Goal: Task Accomplishment & Management: Use online tool/utility

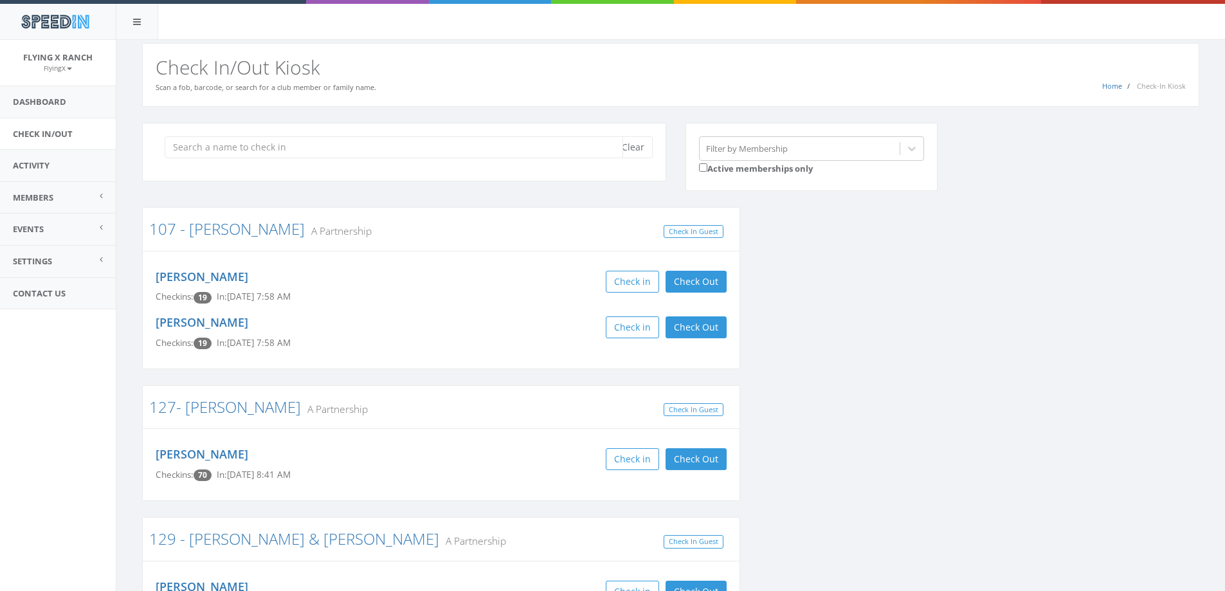
click at [226, 147] on input "search" at bounding box center [394, 147] width 458 height 22
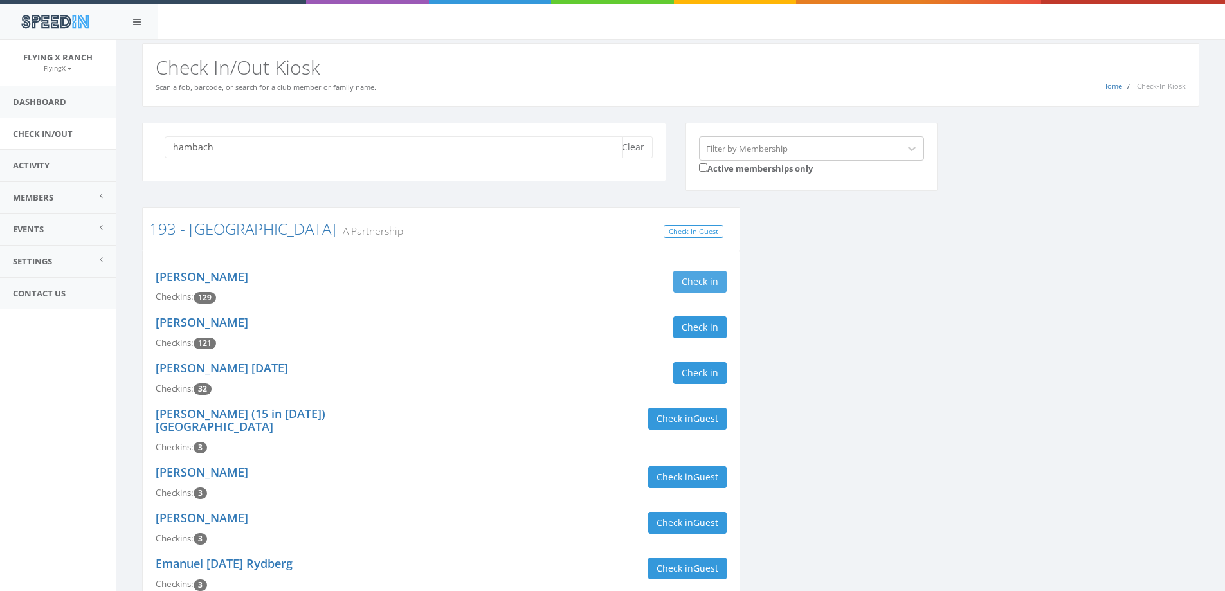
type input "hambach"
click at [693, 273] on button "Check in" at bounding box center [699, 282] width 53 height 22
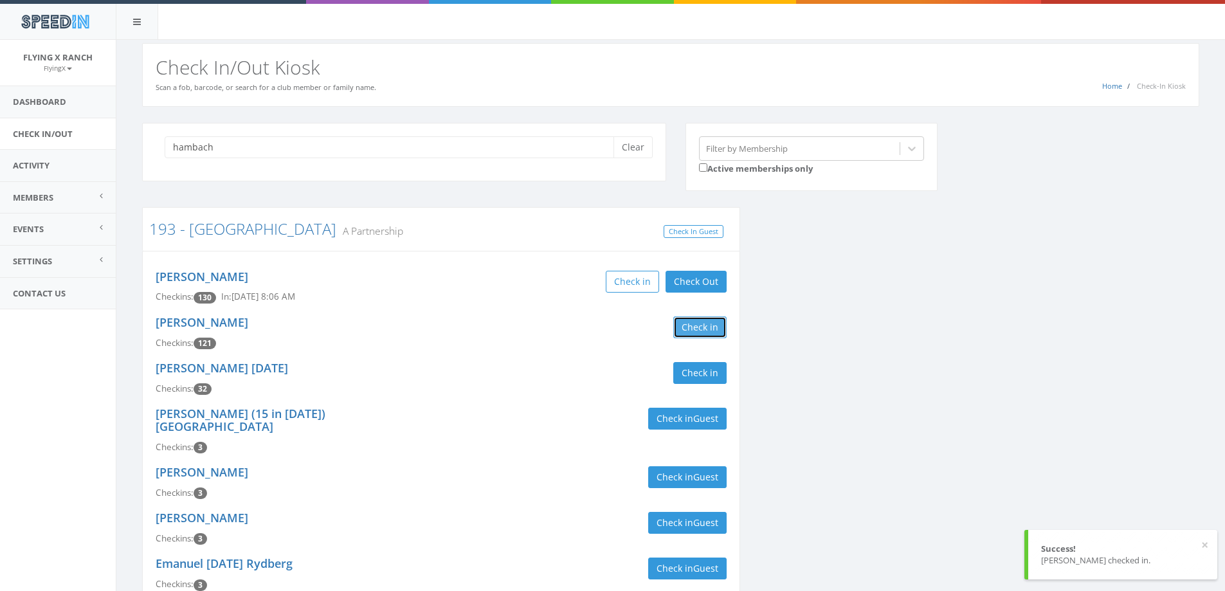
click at [693, 319] on button "Check in" at bounding box center [699, 327] width 53 height 22
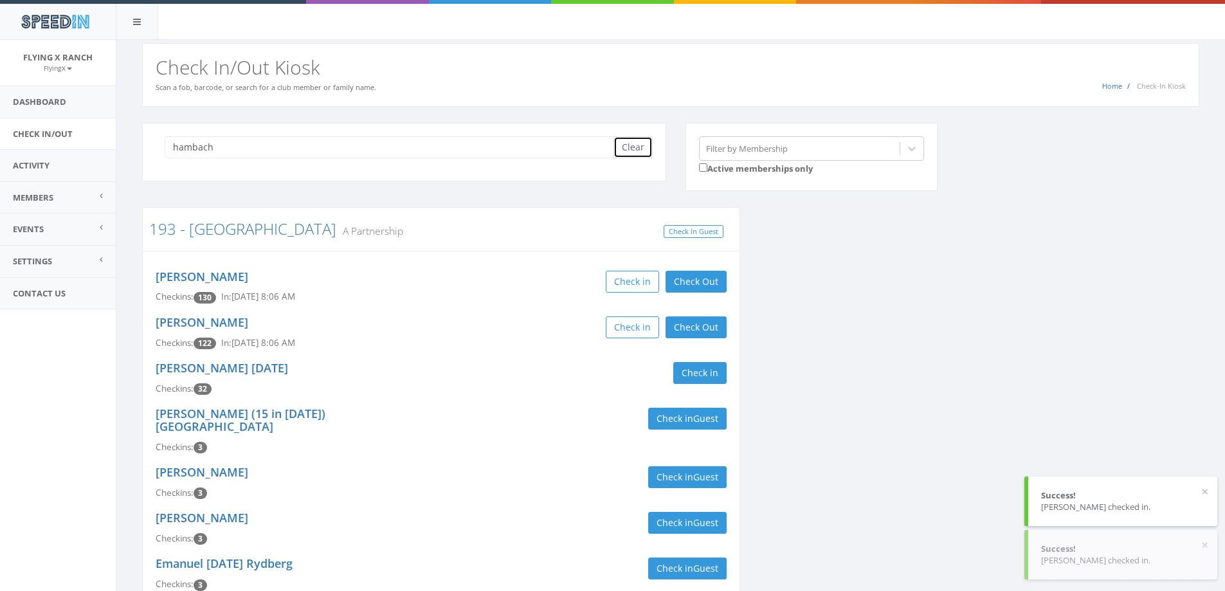
click at [631, 145] on button "Clear" at bounding box center [632, 147] width 39 height 22
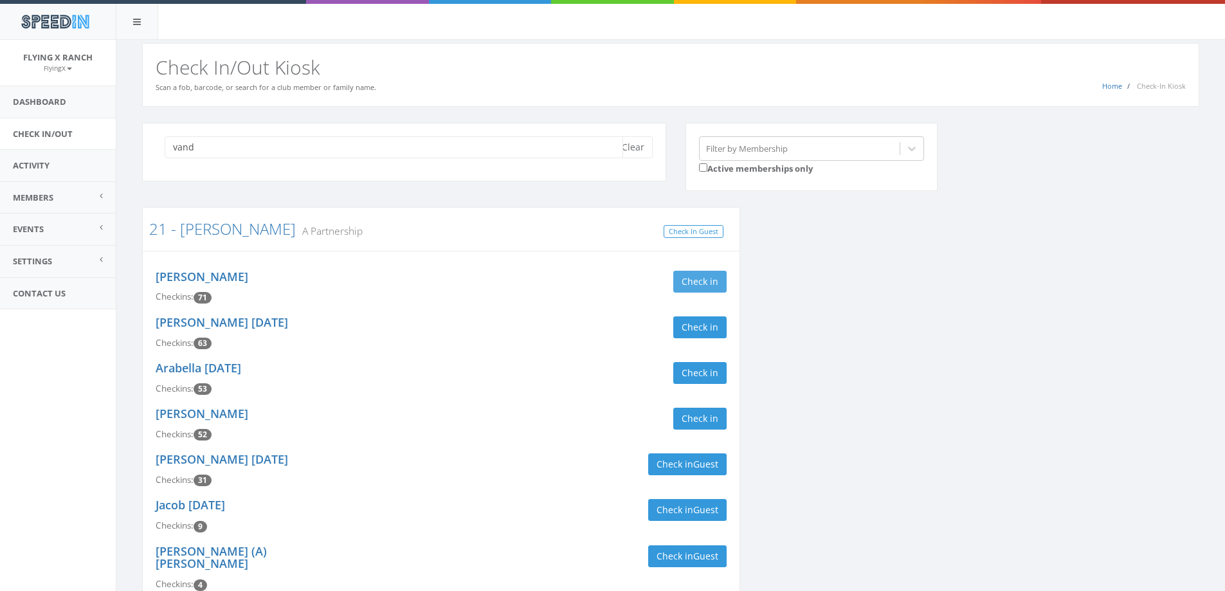
type input "vand"
click at [698, 273] on button "Check in" at bounding box center [699, 282] width 53 height 22
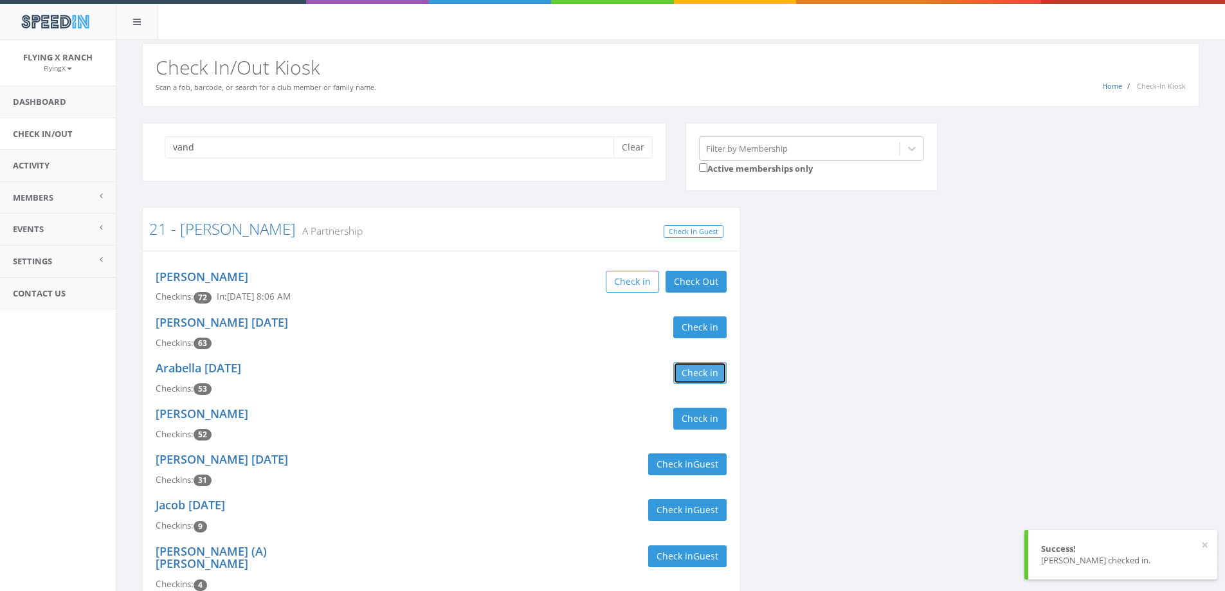
click at [687, 372] on button "Check in" at bounding box center [699, 373] width 53 height 22
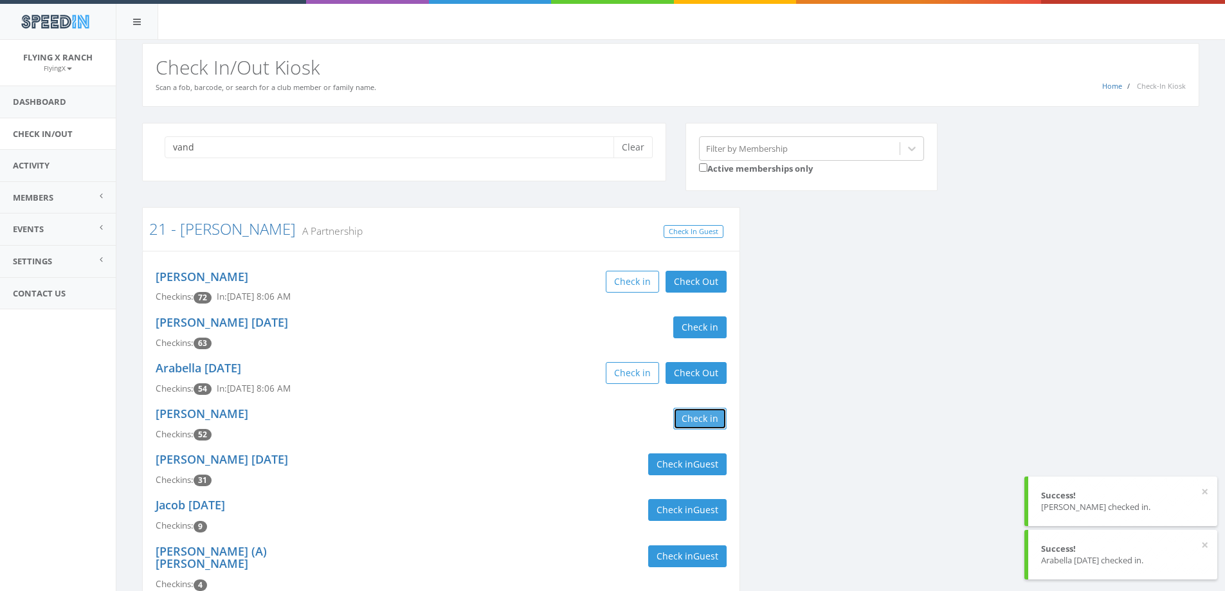
click at [719, 422] on button "Check in" at bounding box center [699, 419] width 53 height 22
click at [644, 145] on button "Clear" at bounding box center [632, 147] width 39 height 22
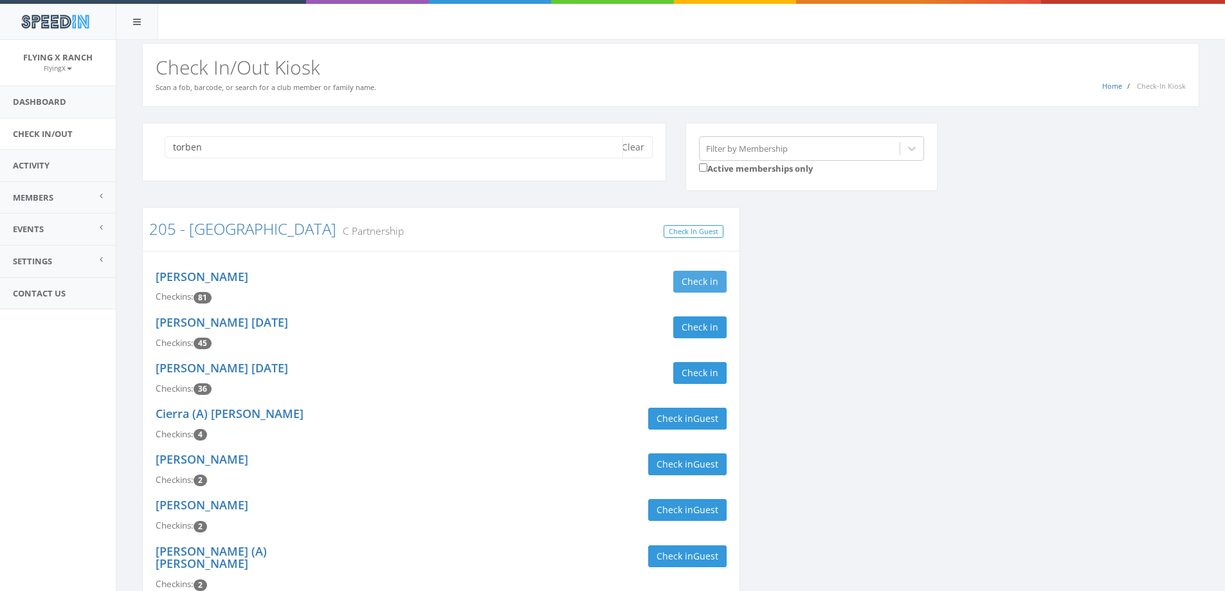
type input "torben"
click at [714, 280] on button "Check in" at bounding box center [699, 282] width 53 height 22
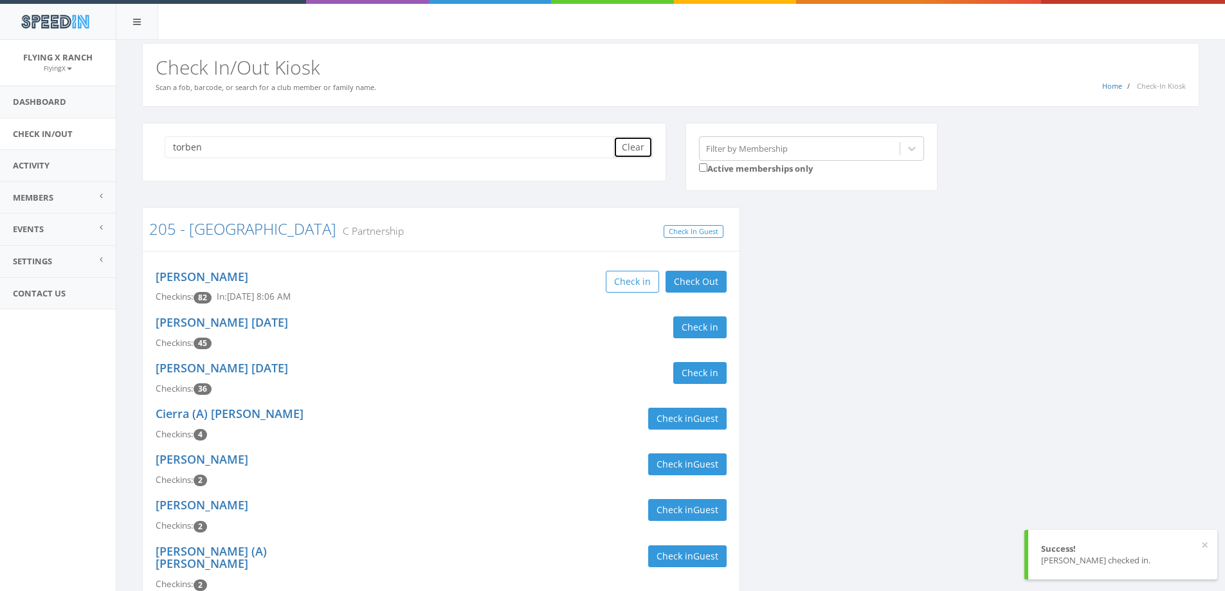
click at [627, 148] on button "Clear" at bounding box center [632, 147] width 39 height 22
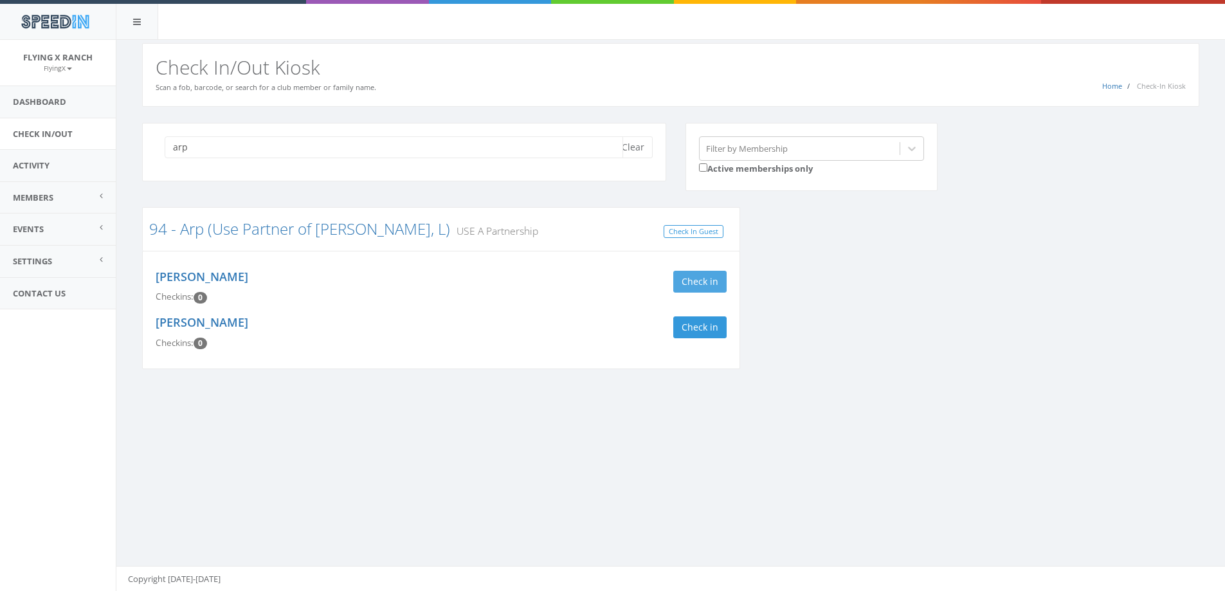
type input "arp"
click at [689, 287] on button "Check in" at bounding box center [699, 282] width 53 height 22
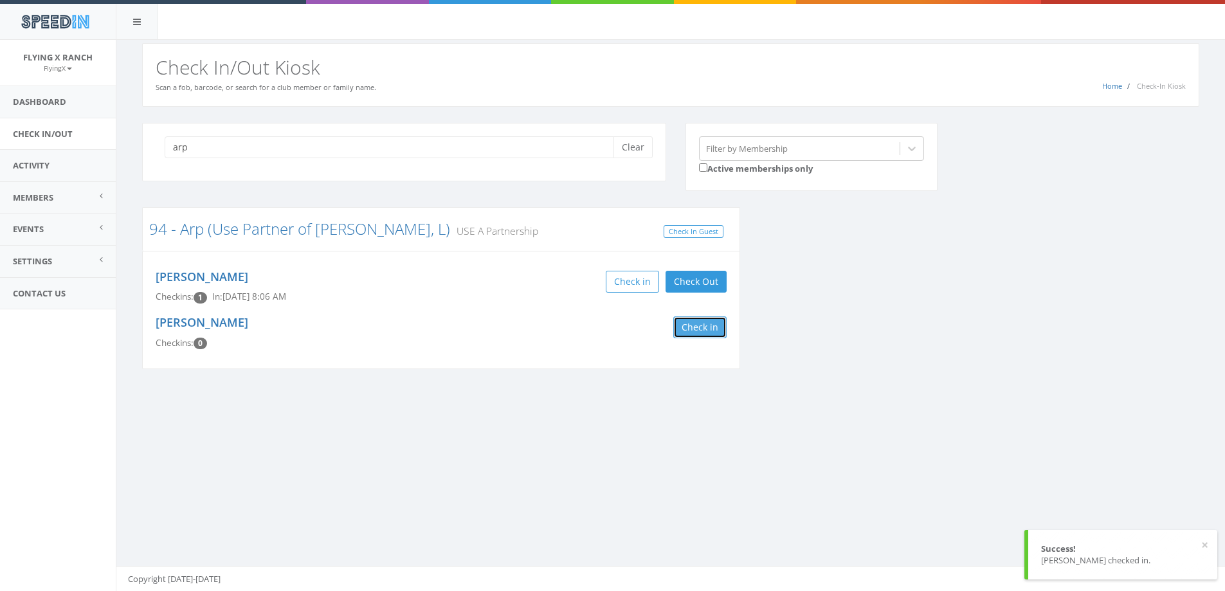
click at [701, 336] on button "Check in" at bounding box center [699, 327] width 53 height 22
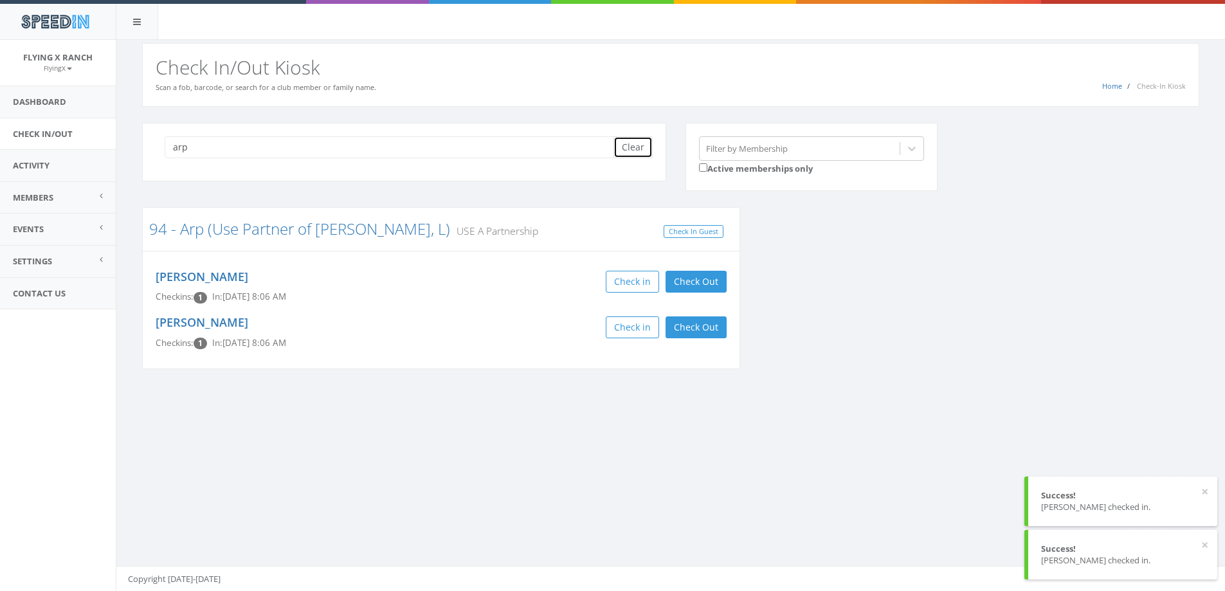
click at [629, 156] on button "Clear" at bounding box center [632, 147] width 39 height 22
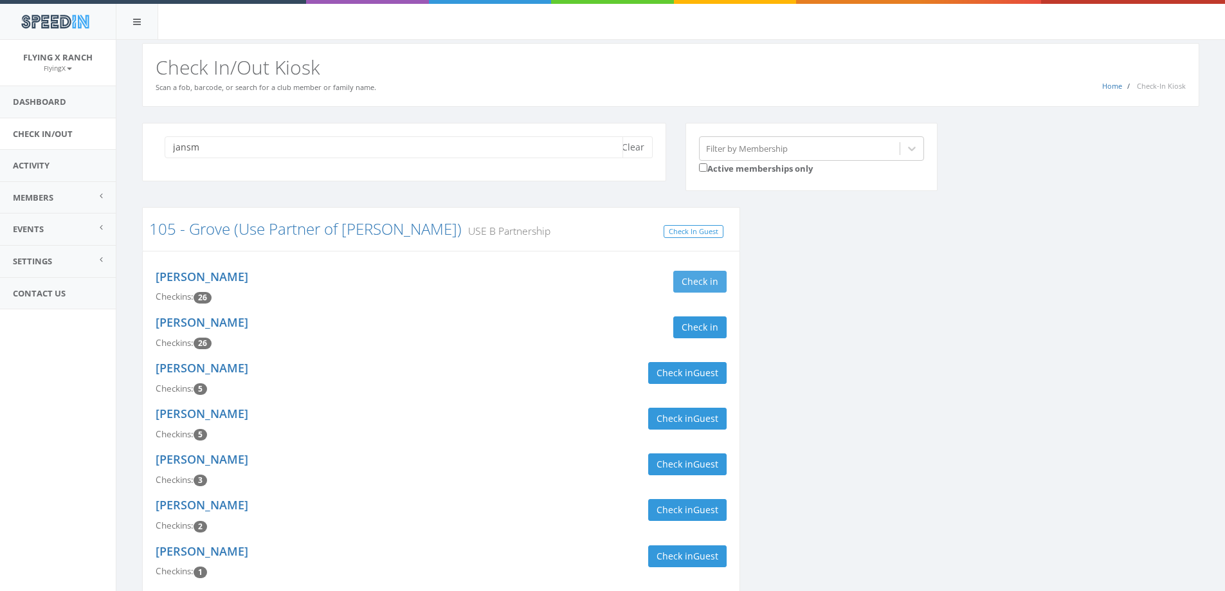
type input "jansm"
click at [703, 277] on button "Check in" at bounding box center [699, 282] width 53 height 22
click at [698, 323] on button "Check in" at bounding box center [699, 327] width 53 height 22
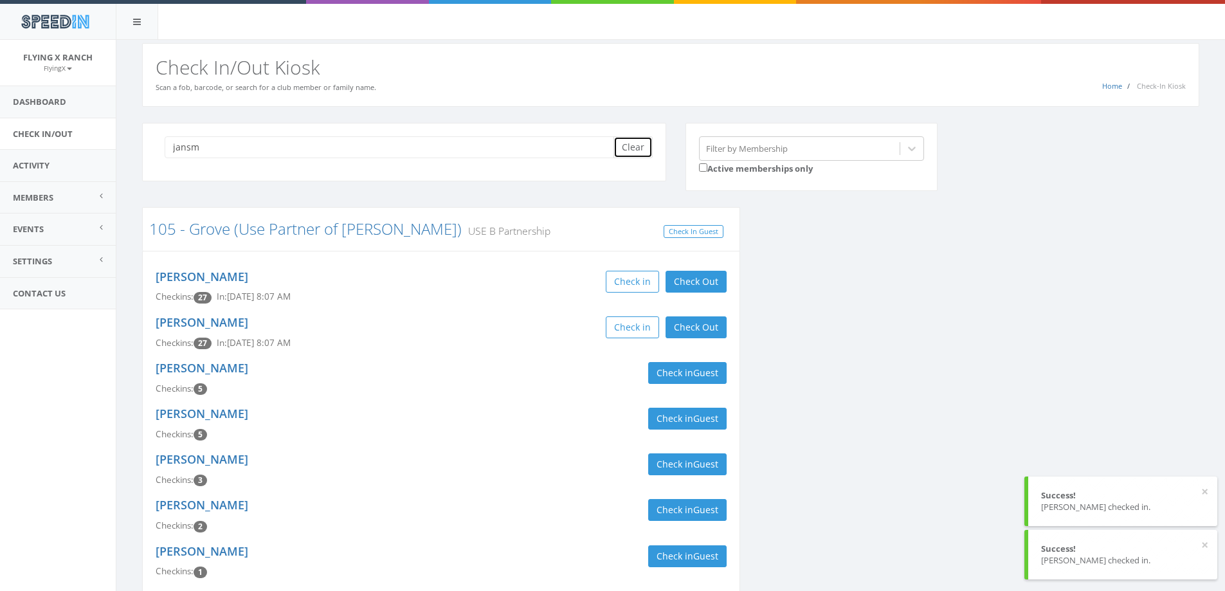
click at [620, 143] on button "Clear" at bounding box center [632, 147] width 39 height 22
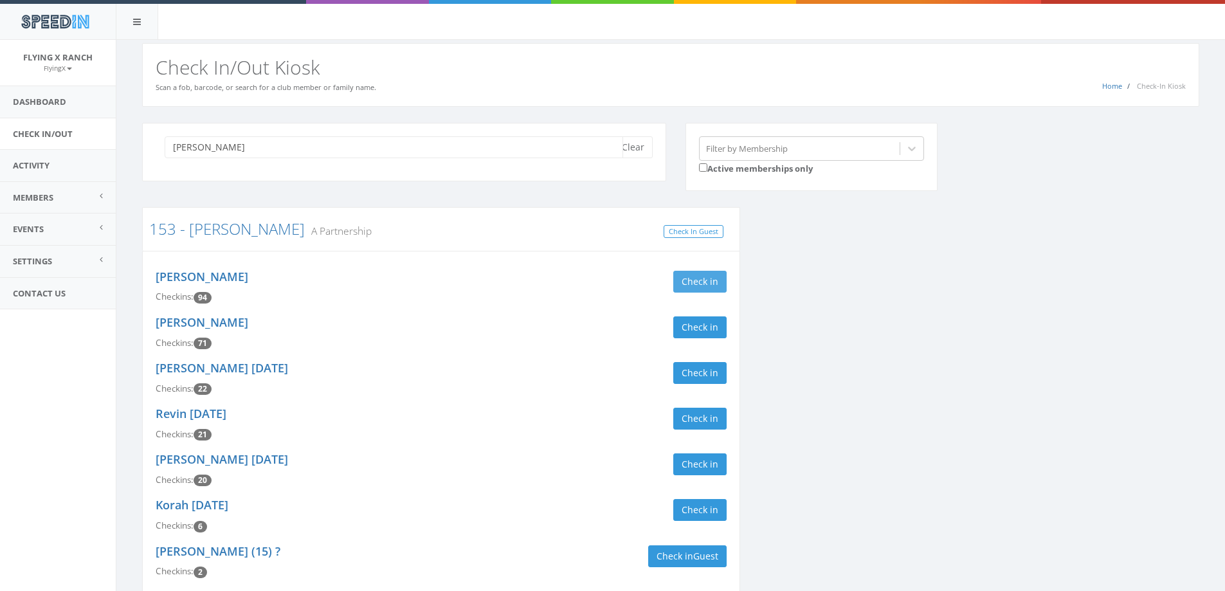
type input "bowen"
click at [717, 282] on button "Check in" at bounding box center [699, 282] width 53 height 22
click at [710, 328] on button "Check in" at bounding box center [699, 327] width 53 height 22
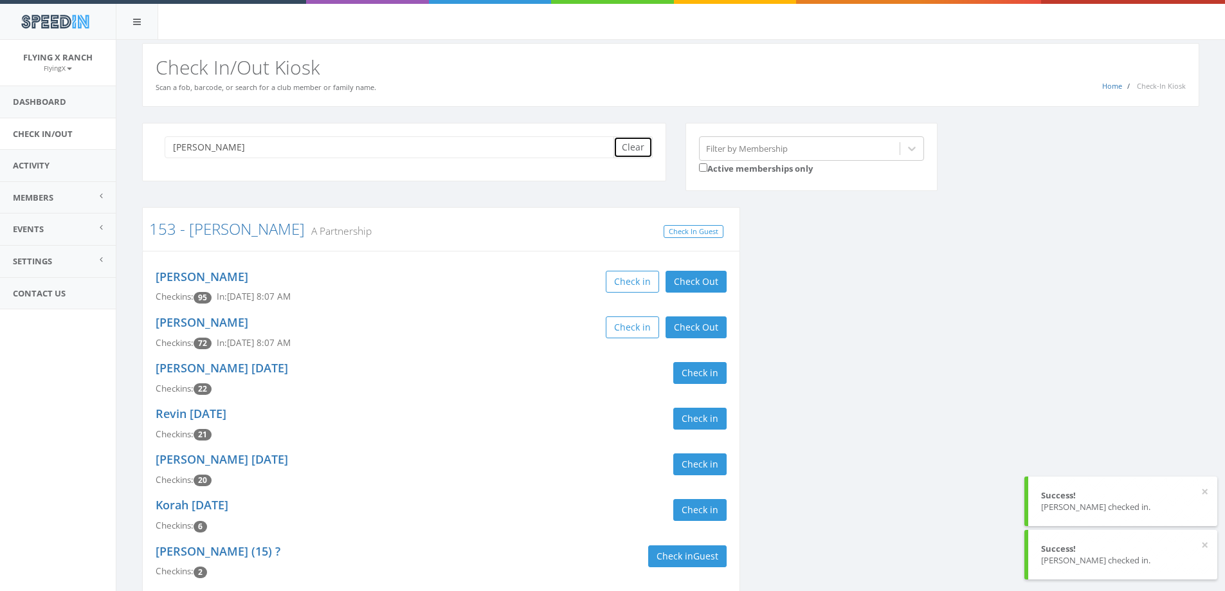
click at [640, 155] on button "Clear" at bounding box center [632, 147] width 39 height 22
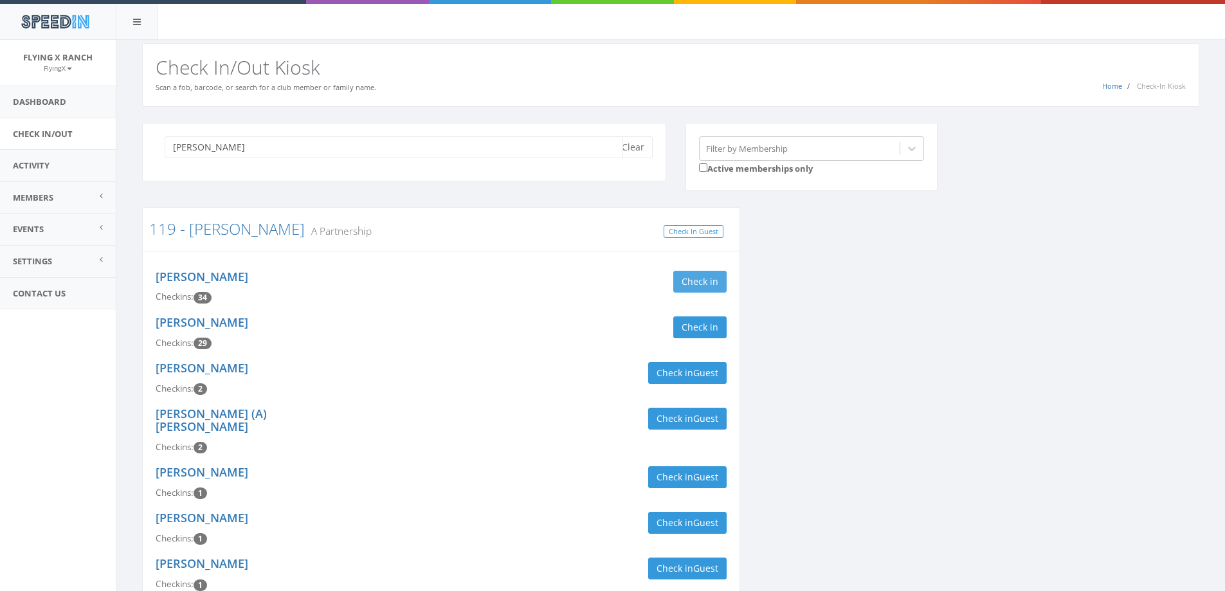
type input "perkins"
click at [677, 282] on button "Check in" at bounding box center [699, 282] width 53 height 22
click at [685, 326] on button "Check in" at bounding box center [699, 327] width 53 height 22
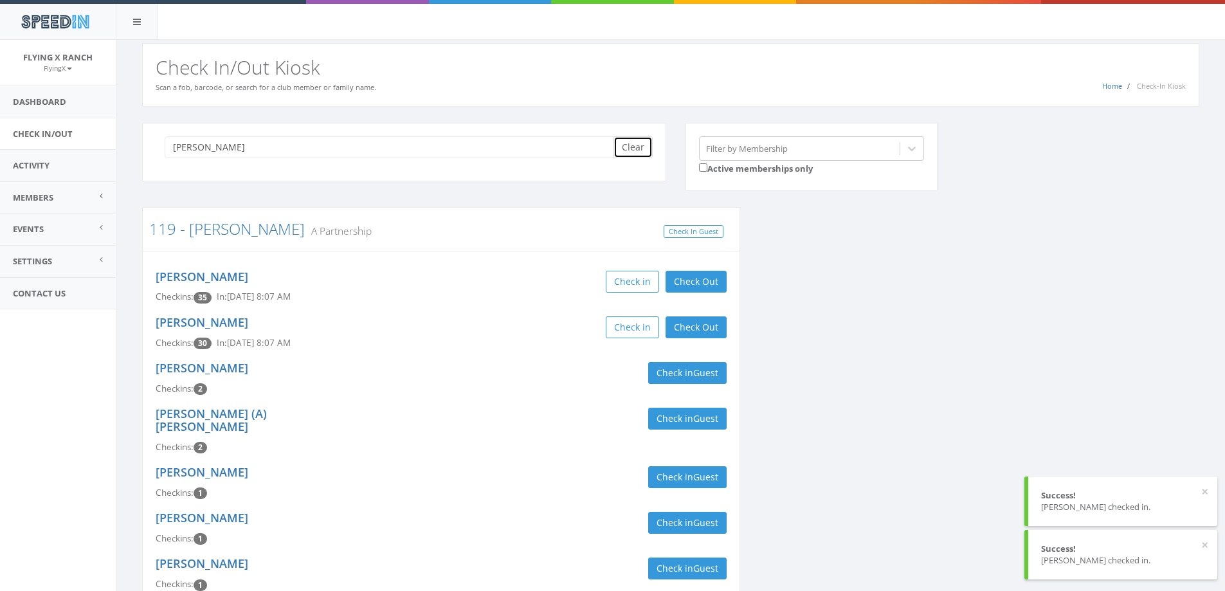
click at [641, 141] on button "Clear" at bounding box center [632, 147] width 39 height 22
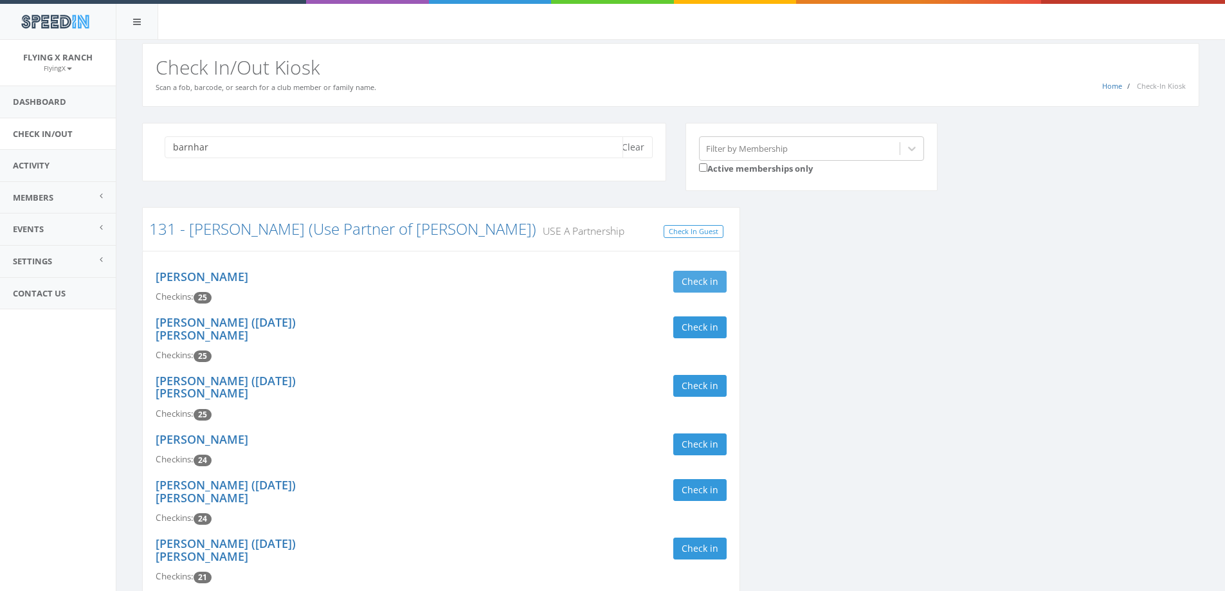
type input "barnhar"
click at [710, 280] on button "Check in" at bounding box center [699, 282] width 53 height 22
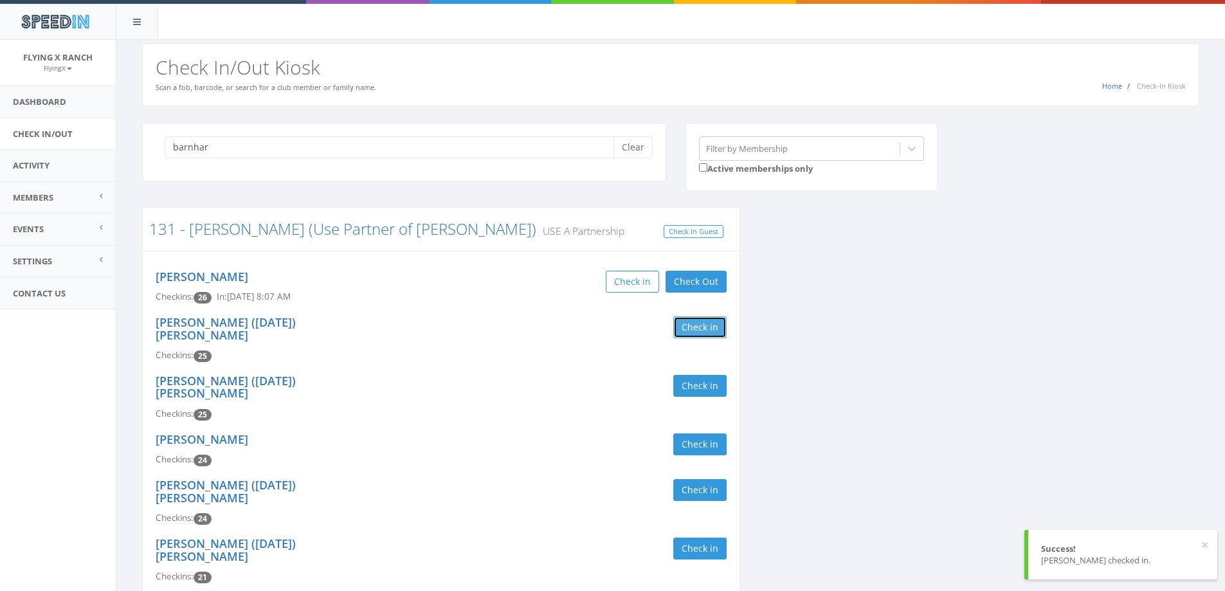
click at [703, 322] on button "Check in" at bounding box center [699, 327] width 53 height 22
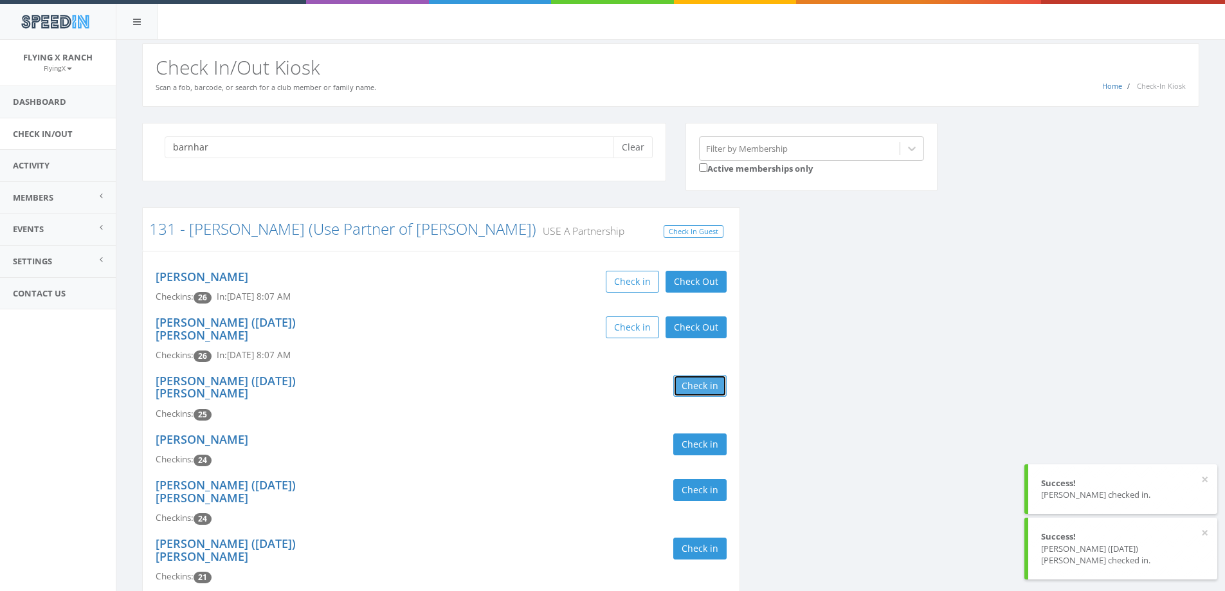
click at [699, 375] on button "Check in" at bounding box center [699, 386] width 53 height 22
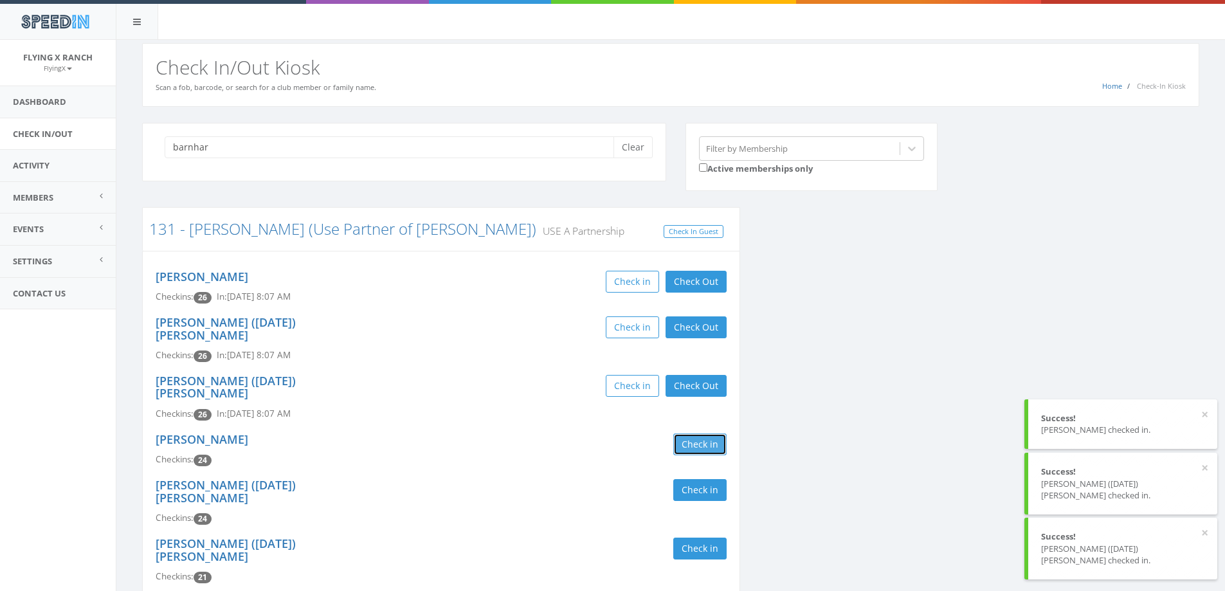
click at [695, 433] on button "Check in" at bounding box center [699, 444] width 53 height 22
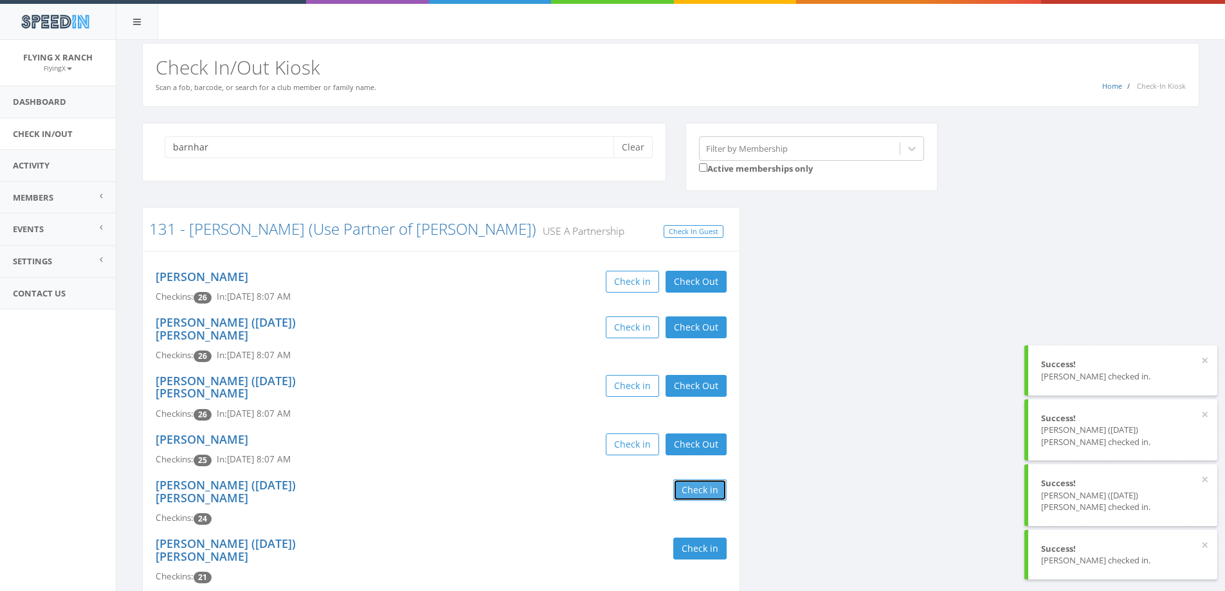
click at [679, 479] on button "Check in" at bounding box center [699, 490] width 53 height 22
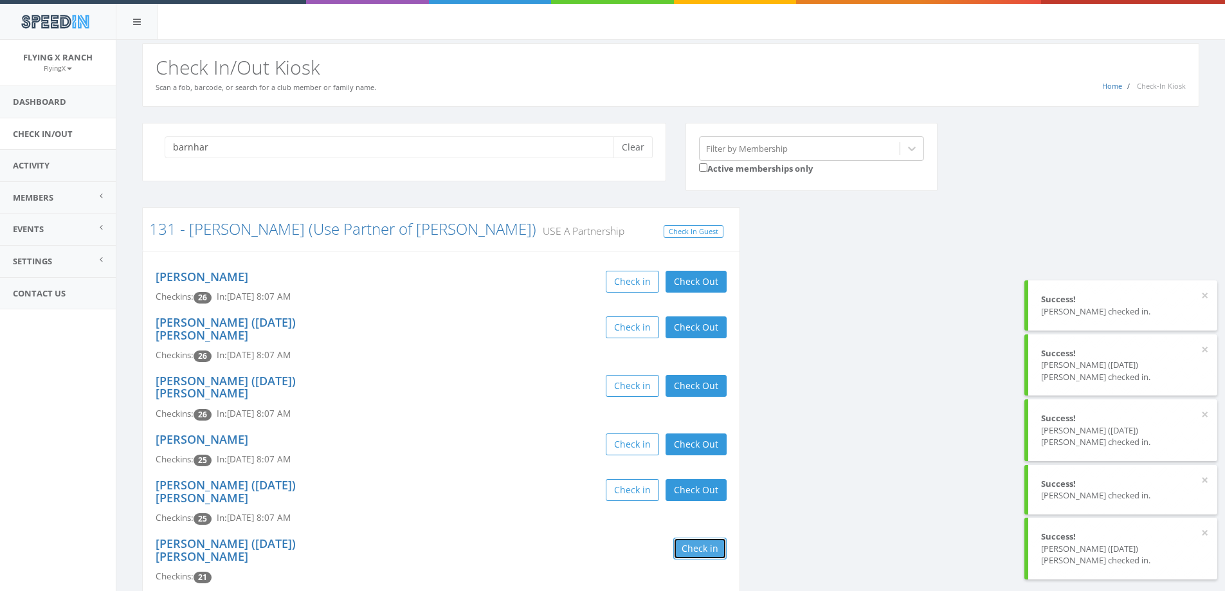
click at [690, 537] on button "Check in" at bounding box center [699, 548] width 53 height 22
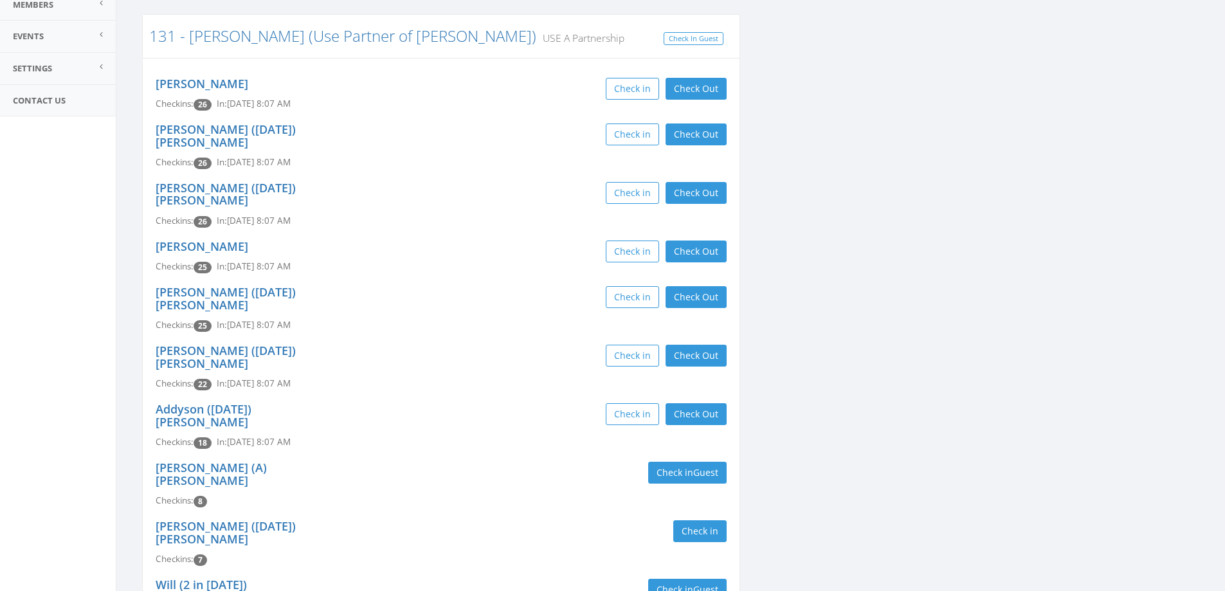
click at [543, 514] on div "Keegan (12/6/2005) Koonce Checkins: 7 Check in" at bounding box center [441, 543] width 590 height 59
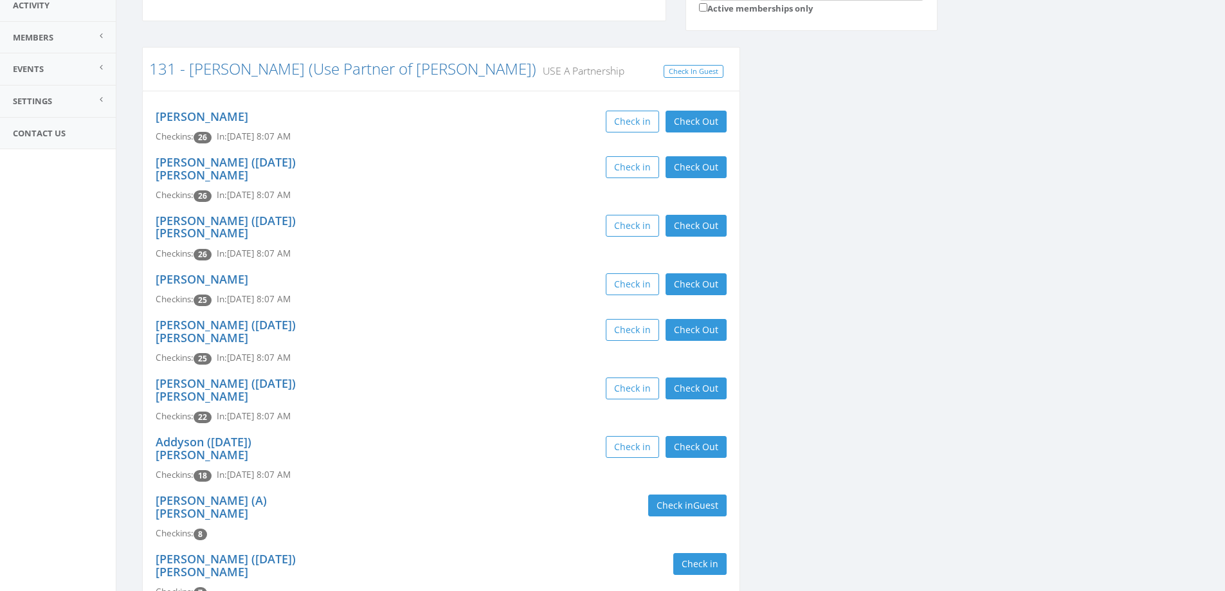
scroll to position [193, 0]
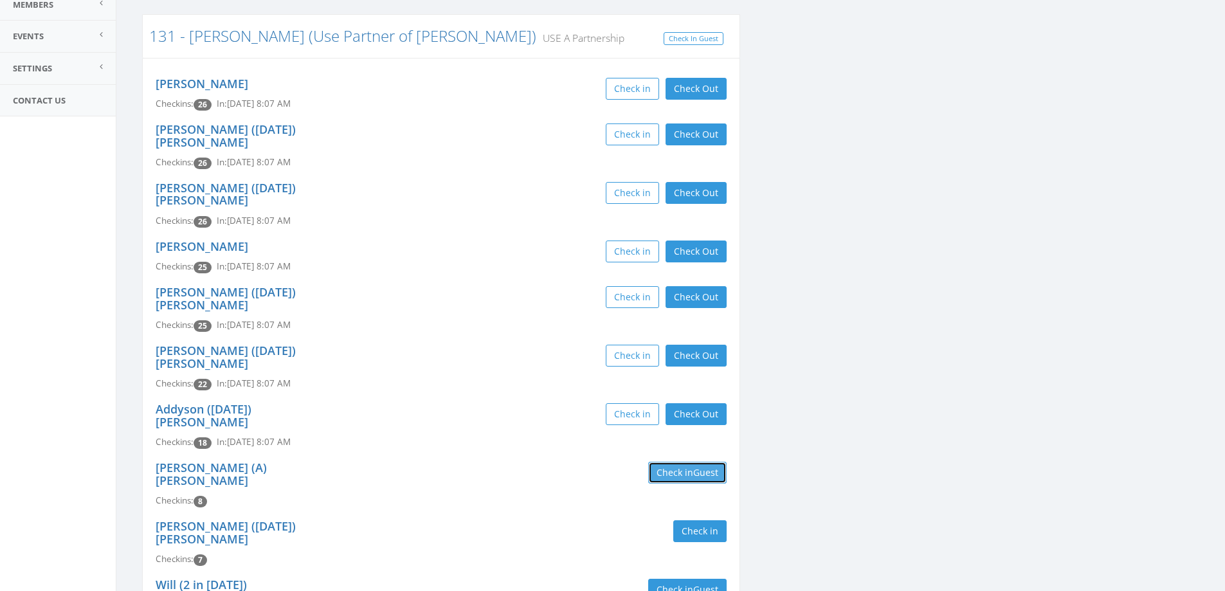
click at [669, 462] on button "Check in Guest" at bounding box center [687, 473] width 78 height 22
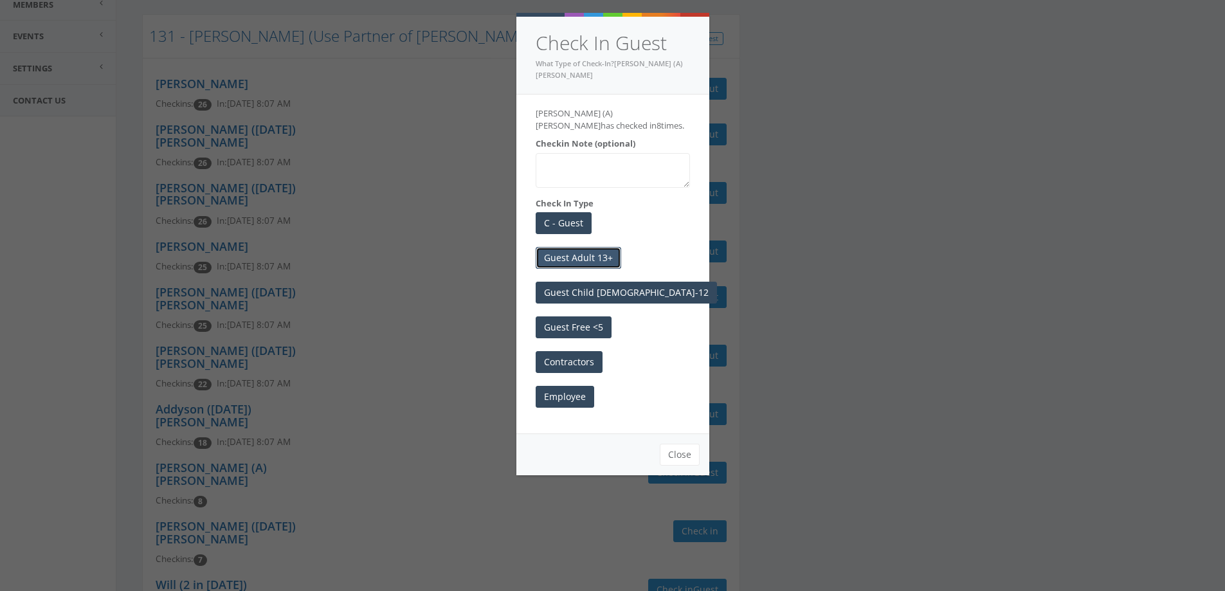
click at [597, 249] on button "Guest Adult 13+" at bounding box center [579, 258] width 86 height 22
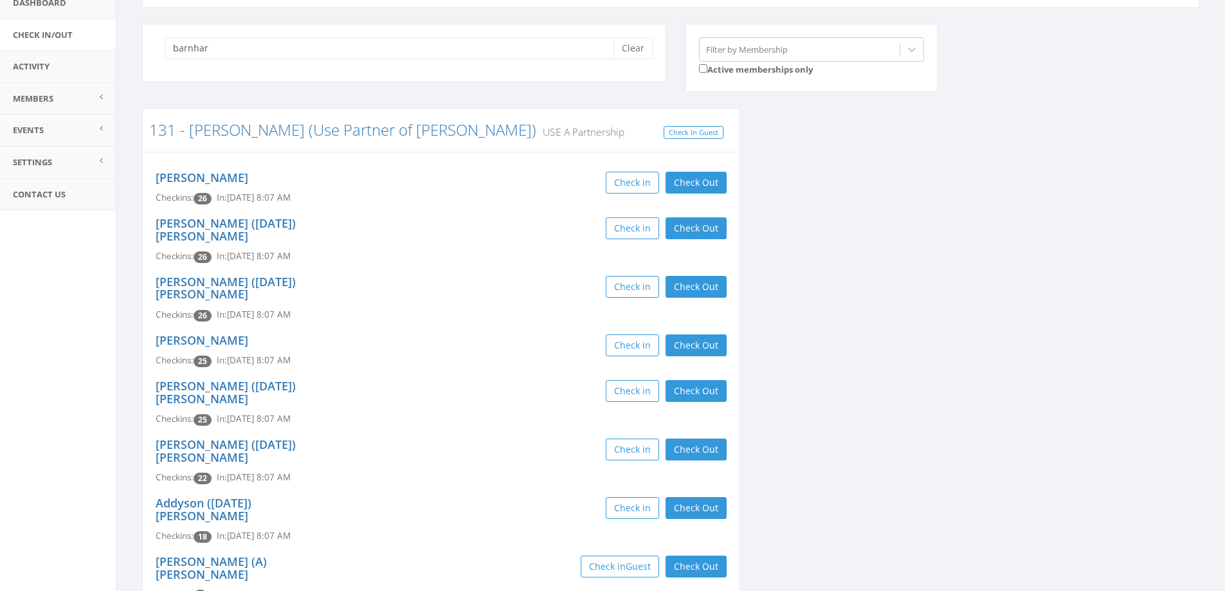
scroll to position [0, 0]
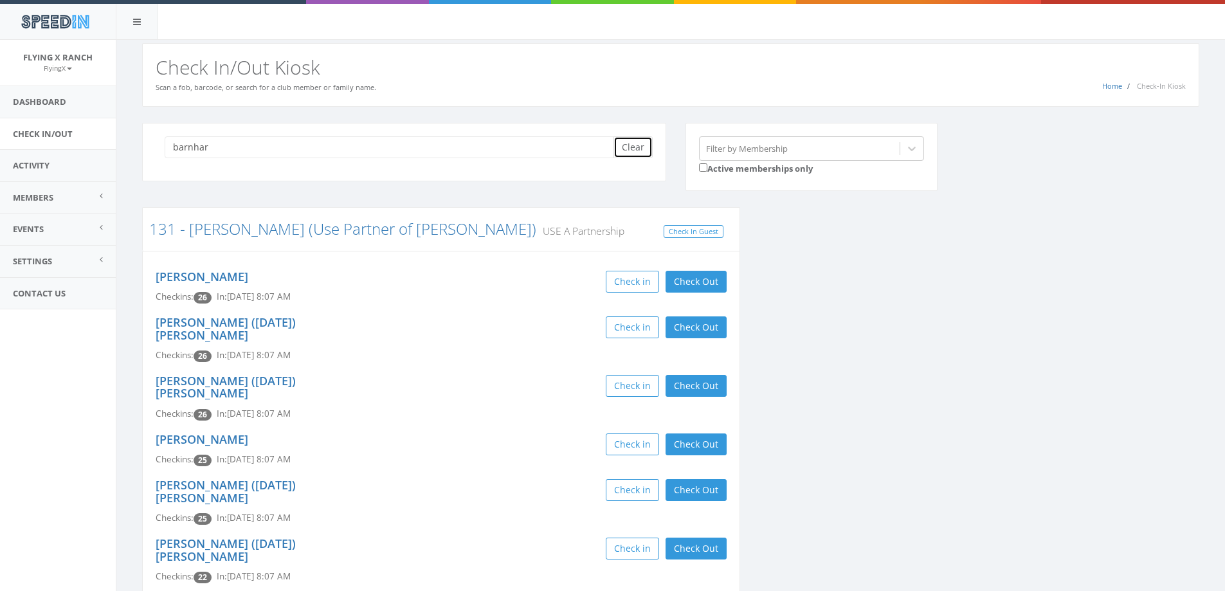
click at [631, 149] on button "Clear" at bounding box center [632, 147] width 39 height 22
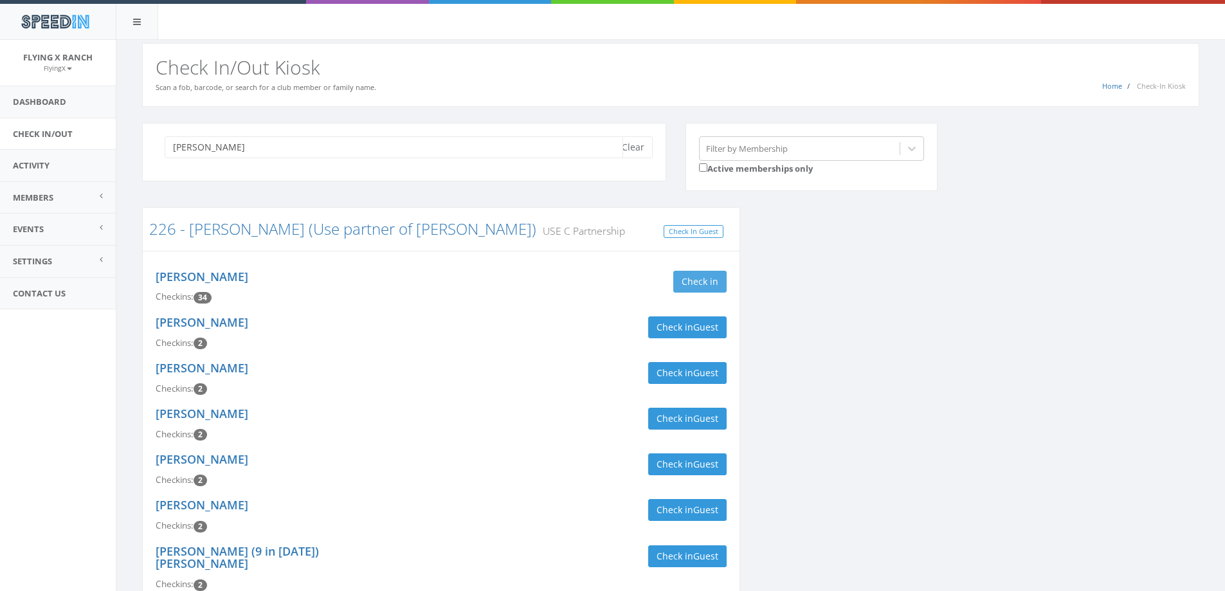
type input "haiar"
click at [702, 289] on button "Check in" at bounding box center [699, 282] width 53 height 22
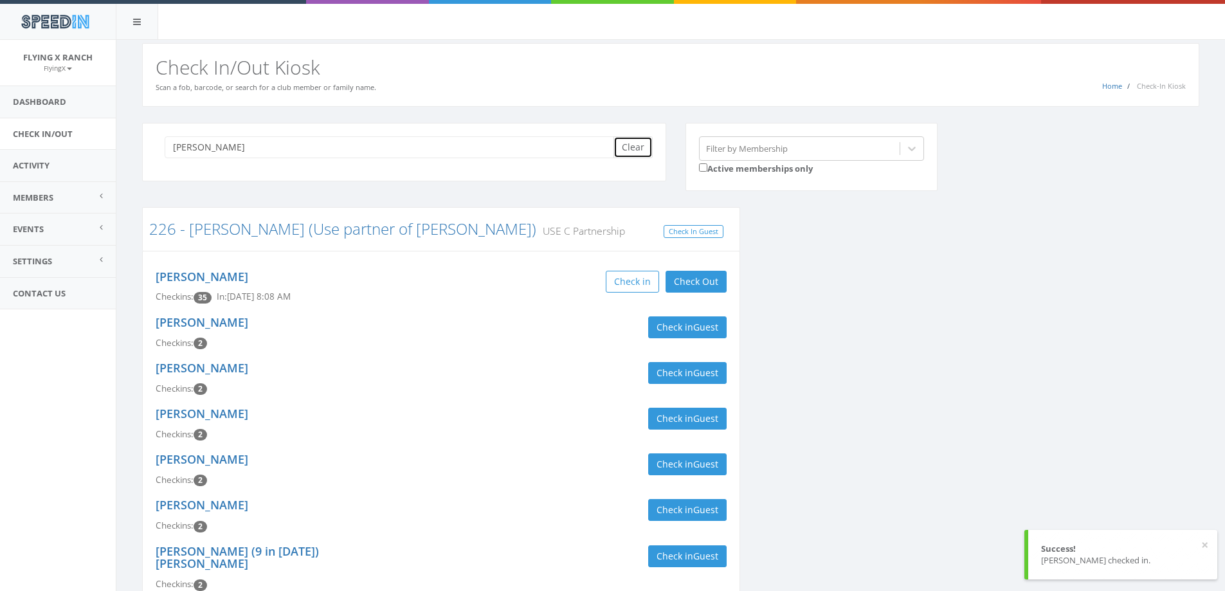
click at [633, 147] on button "Clear" at bounding box center [632, 147] width 39 height 22
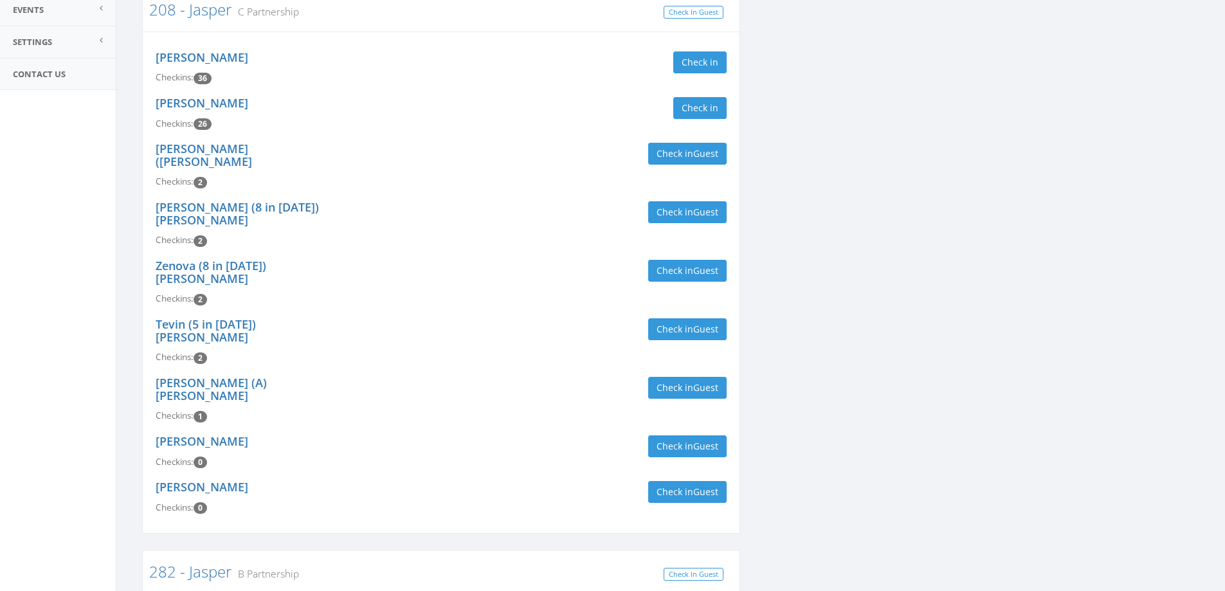
scroll to position [450, 0]
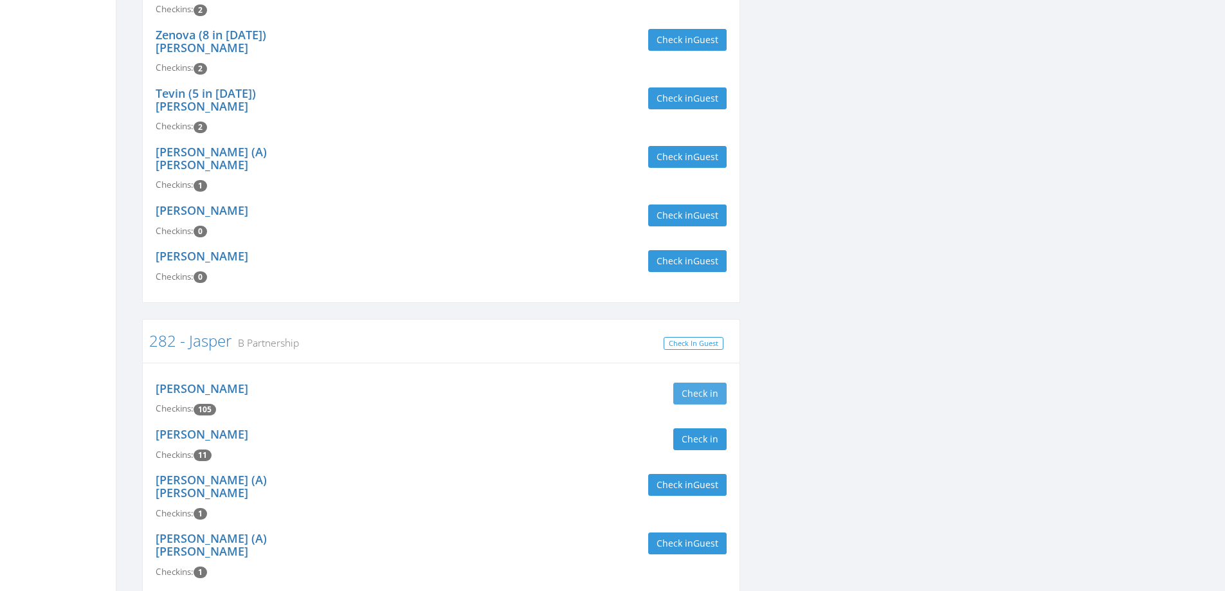
type input "jasper"
click at [685, 383] on button "Check in" at bounding box center [699, 394] width 53 height 22
click at [558, 422] on div "Eric Jasper Checkins: 11 Check in" at bounding box center [441, 445] width 590 height 46
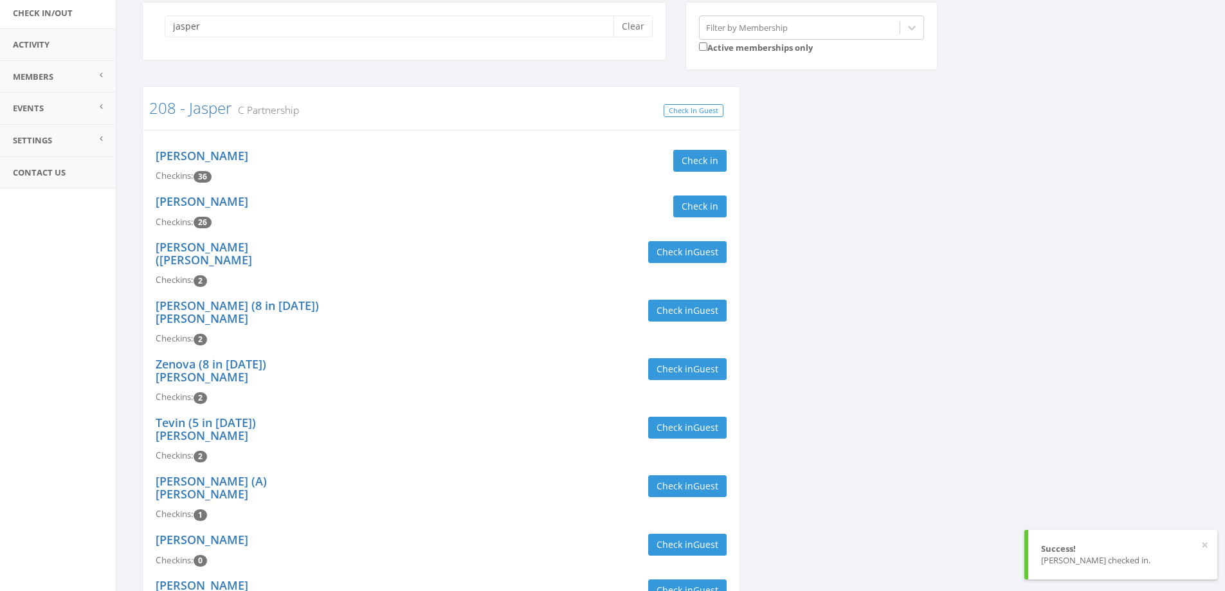
scroll to position [0, 0]
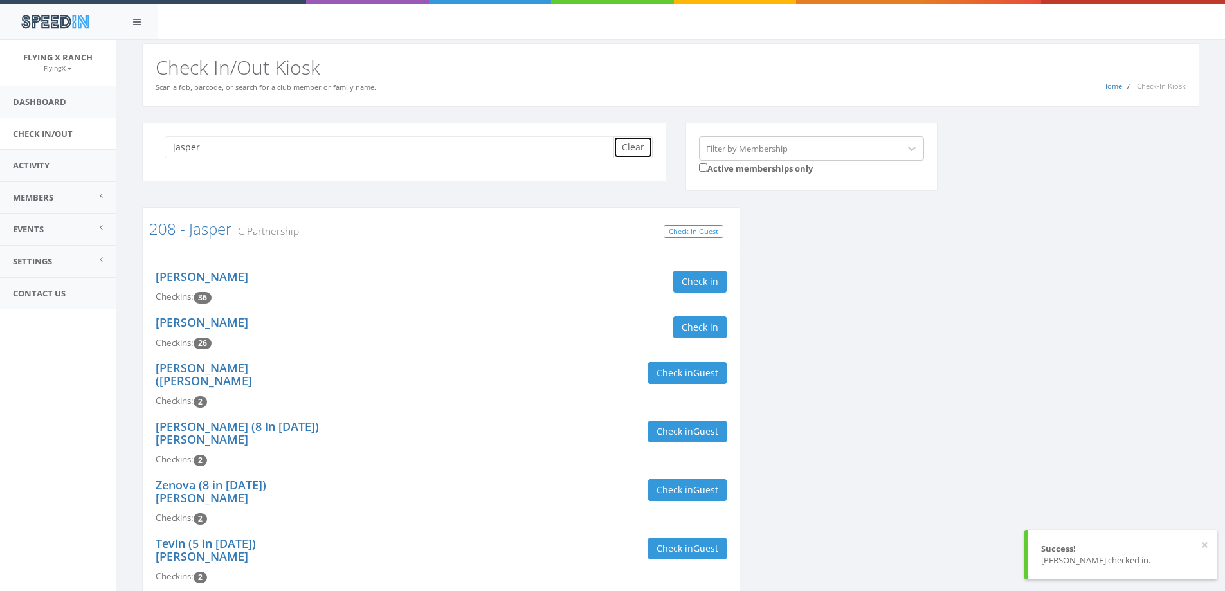
click at [625, 150] on button "Clear" at bounding box center [632, 147] width 39 height 22
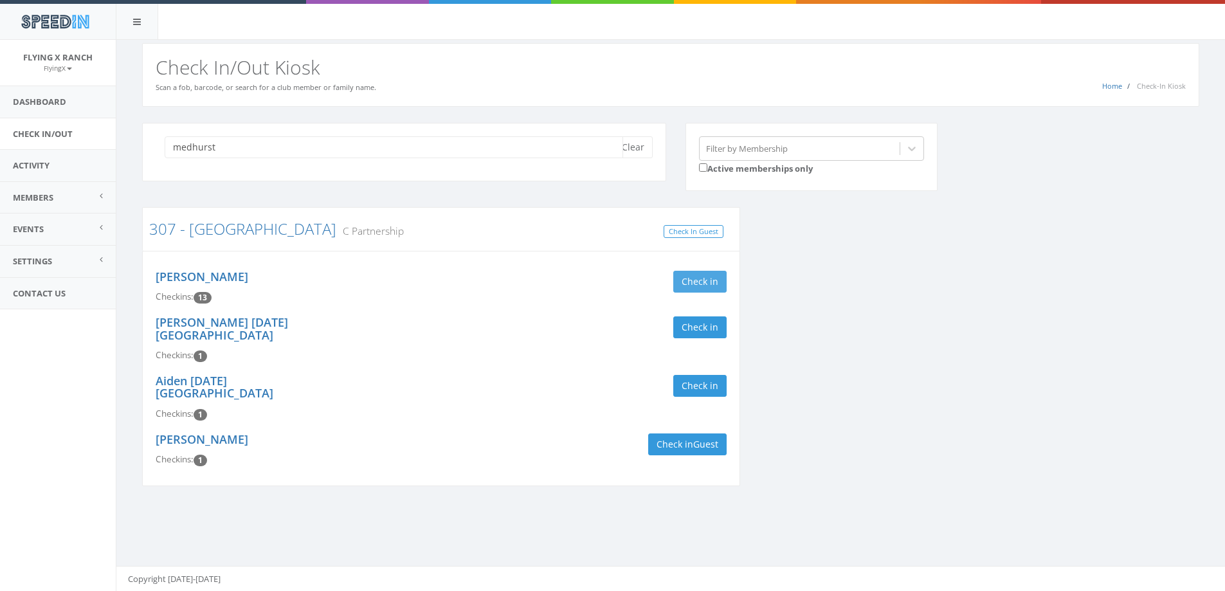
type input "medhurst"
click at [692, 285] on button "Check in" at bounding box center [699, 282] width 53 height 22
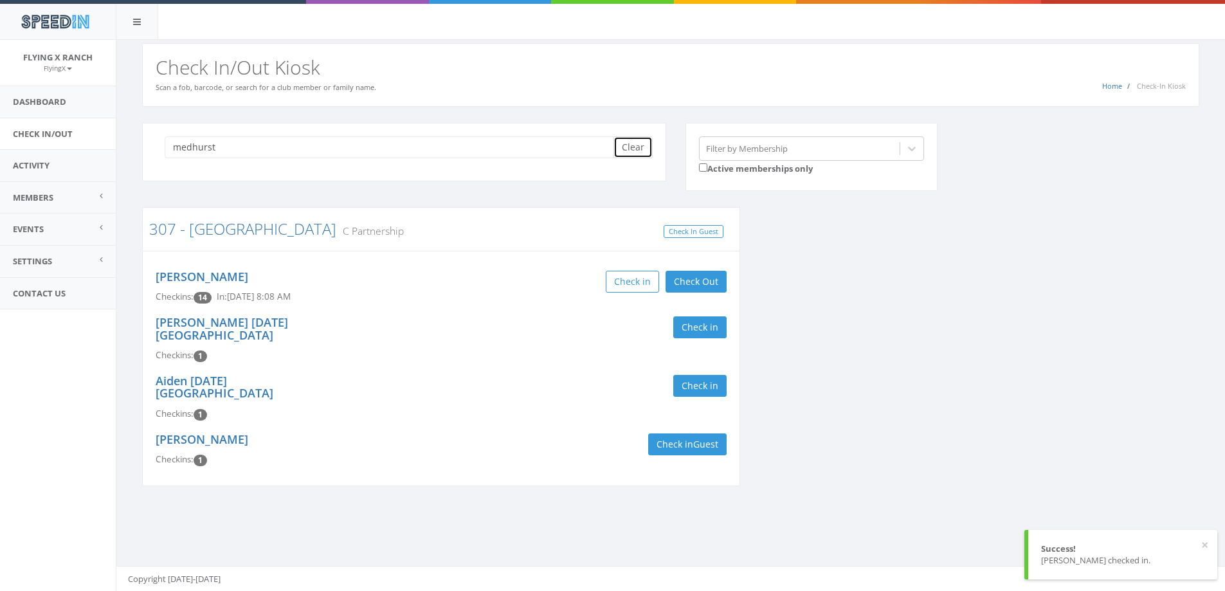
click at [638, 143] on button "Clear" at bounding box center [632, 147] width 39 height 22
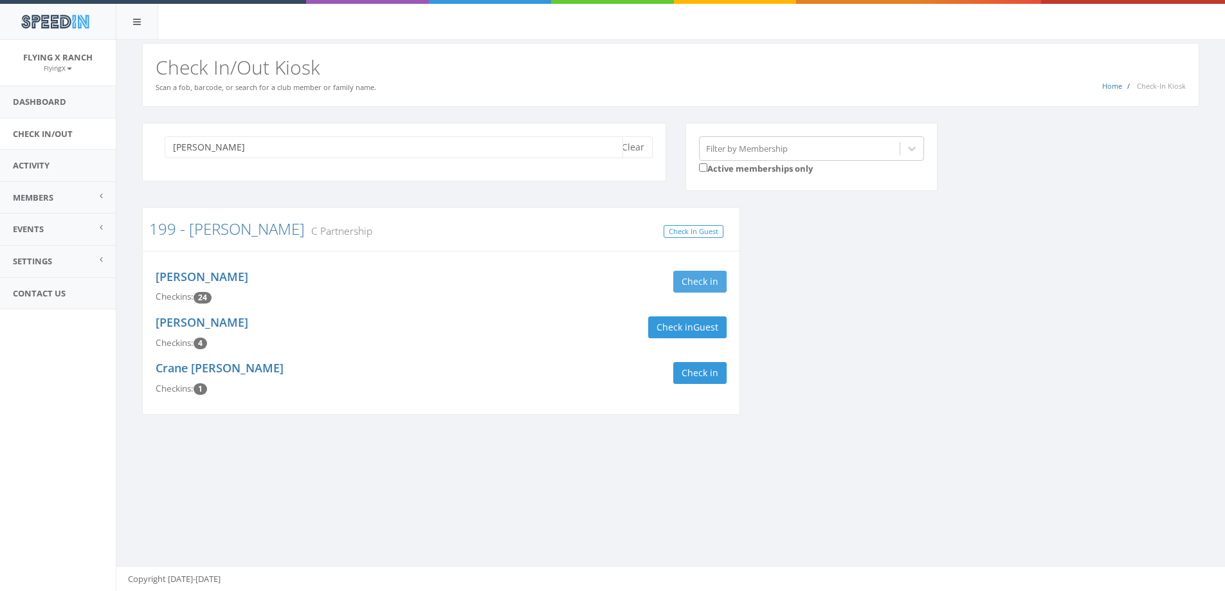
type input "weller"
click at [712, 276] on button "Check in" at bounding box center [699, 282] width 53 height 22
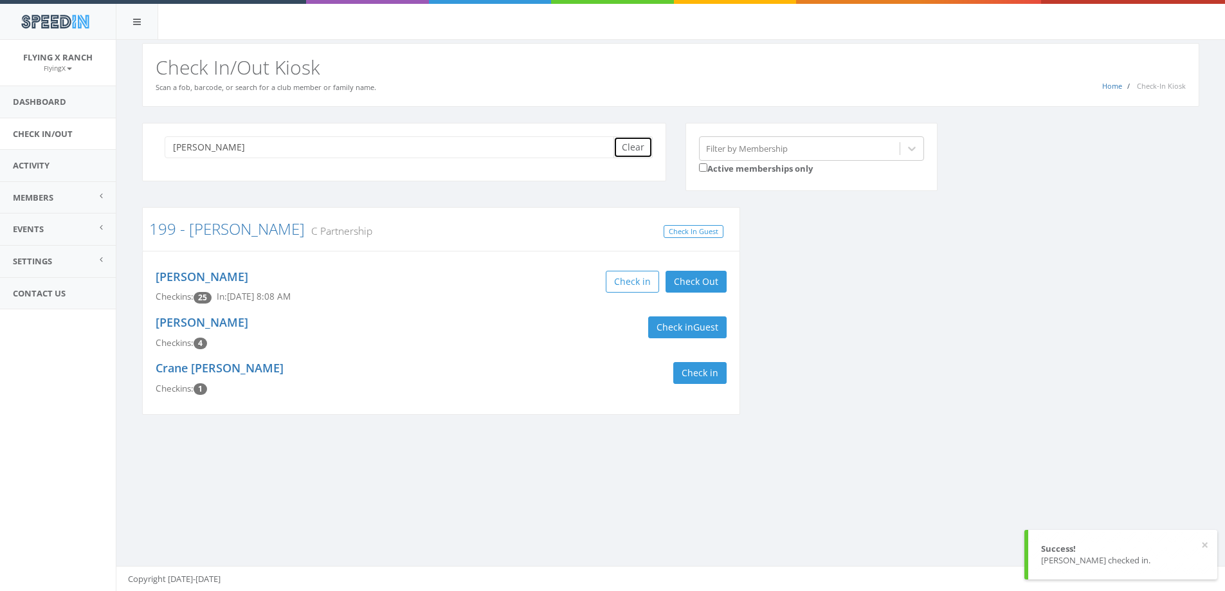
click at [642, 143] on button "Clear" at bounding box center [632, 147] width 39 height 22
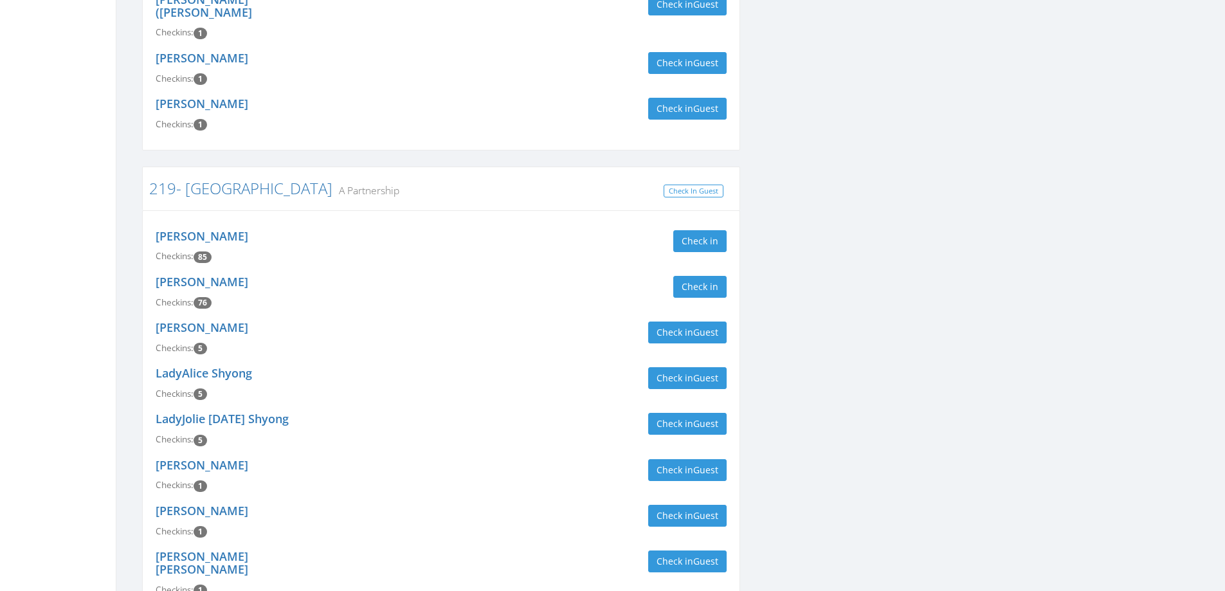
scroll to position [450, 0]
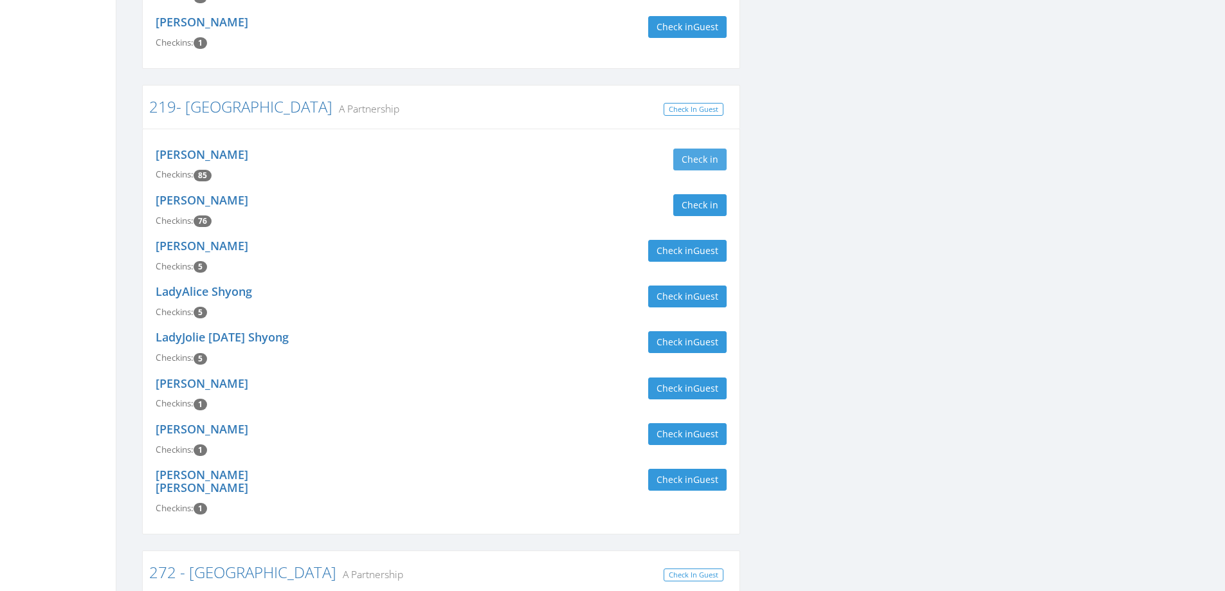
type input "harki"
click at [687, 149] on button "Check in" at bounding box center [699, 160] width 53 height 22
click at [686, 194] on button "Check in" at bounding box center [699, 205] width 53 height 22
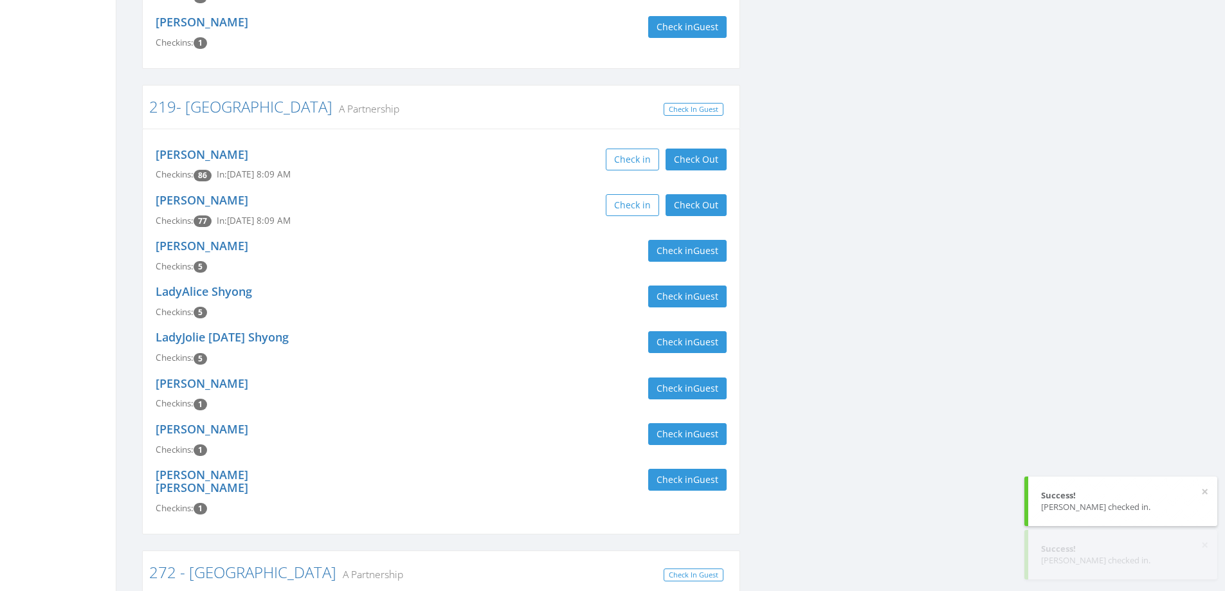
click at [522, 233] on div "Jerry Shyong Checkins: 5 Check in Guest" at bounding box center [441, 256] width 590 height 46
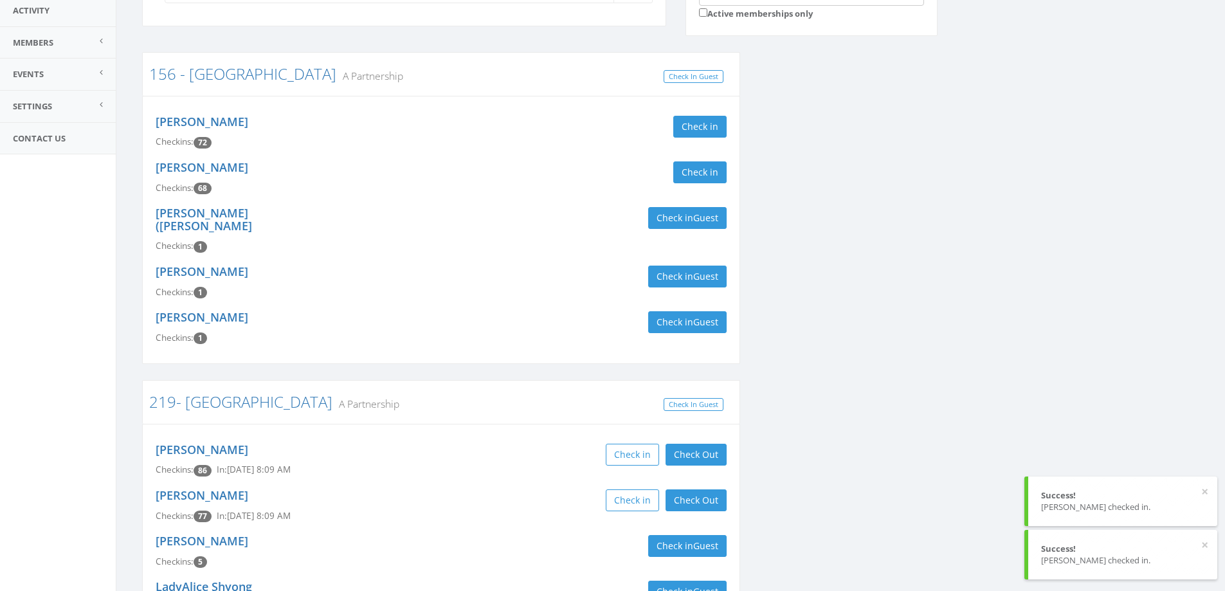
scroll to position [0, 0]
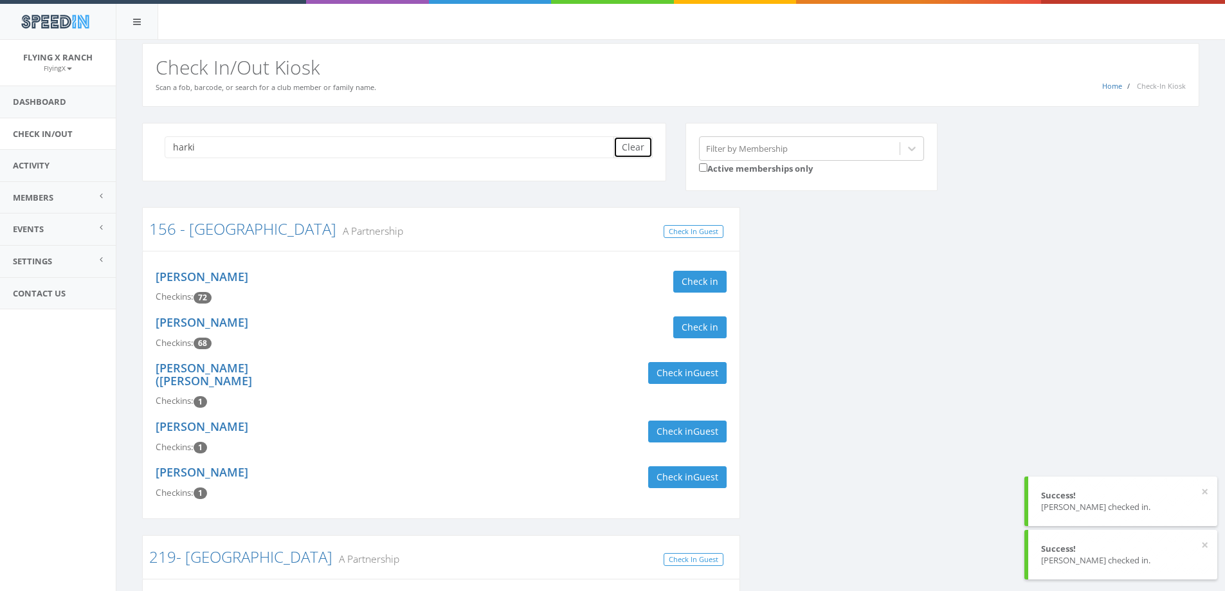
click at [651, 150] on button "Clear" at bounding box center [632, 147] width 39 height 22
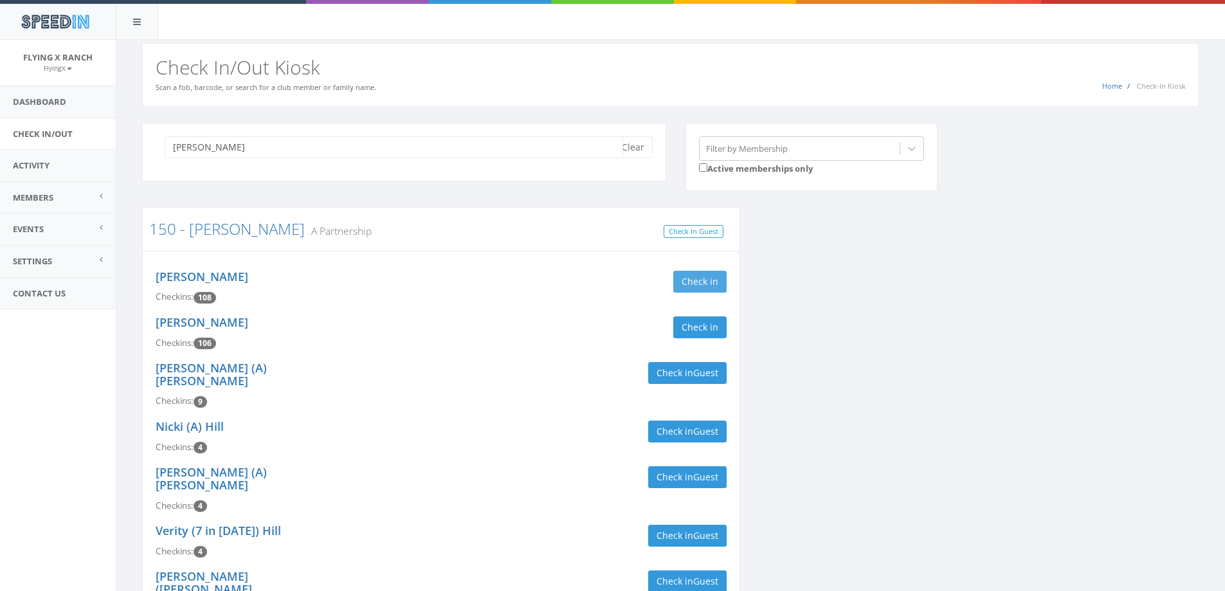
type input "needham"
click at [710, 284] on button "Check in" at bounding box center [699, 282] width 53 height 22
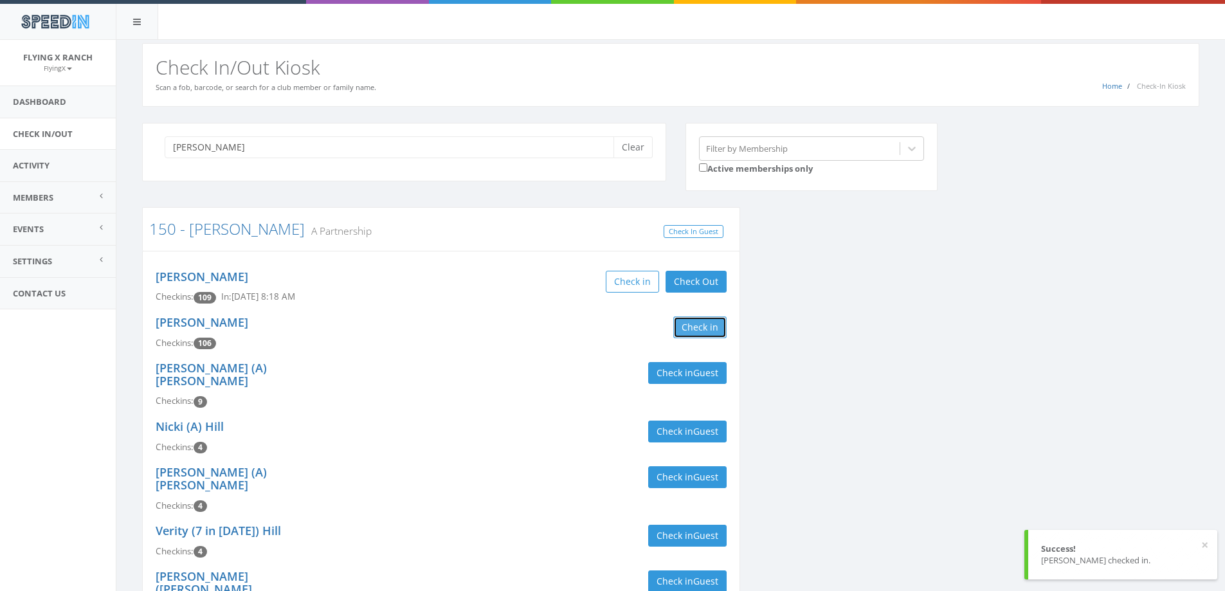
click at [691, 329] on button "Check in" at bounding box center [699, 327] width 53 height 22
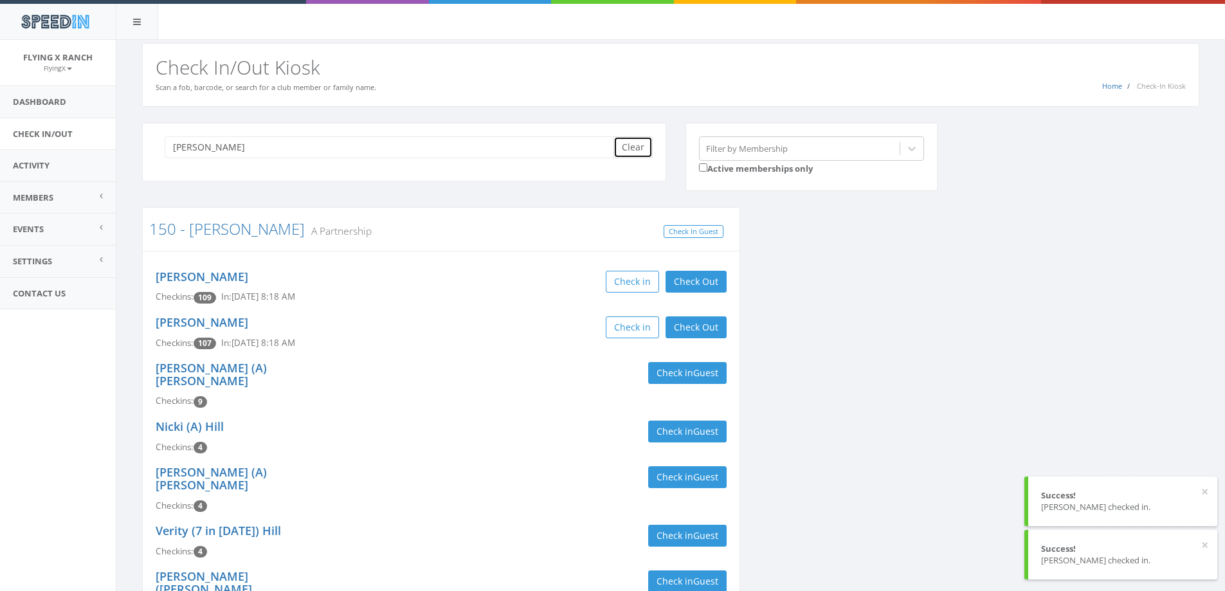
click at [626, 149] on button "Clear" at bounding box center [632, 147] width 39 height 22
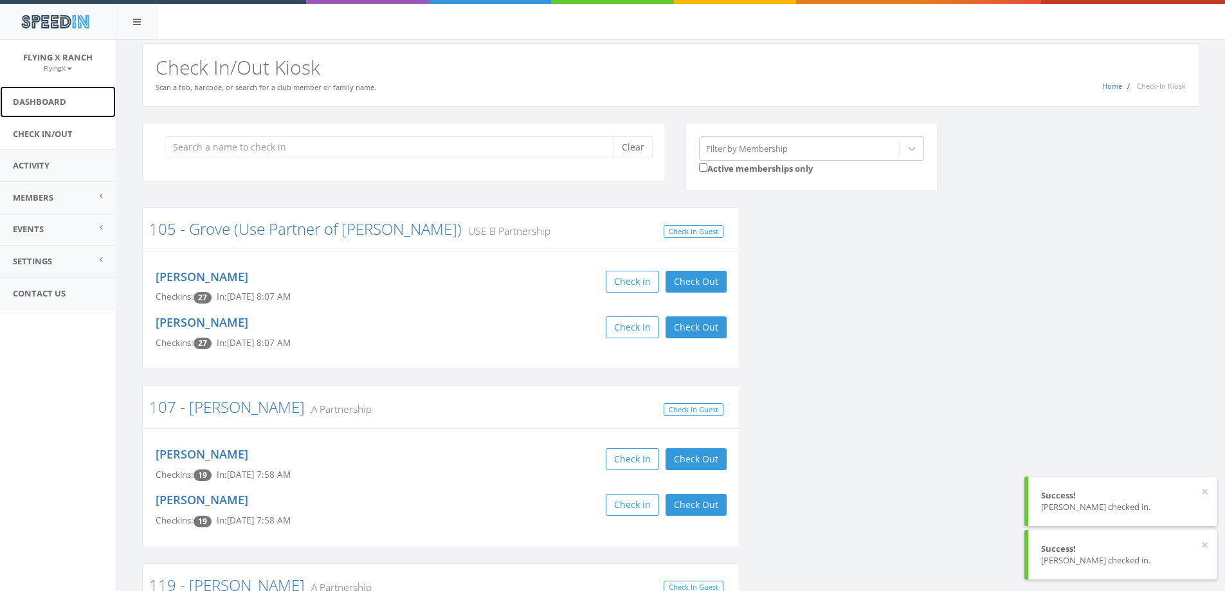
click at [23, 97] on link "Dashboard" at bounding box center [58, 102] width 116 height 32
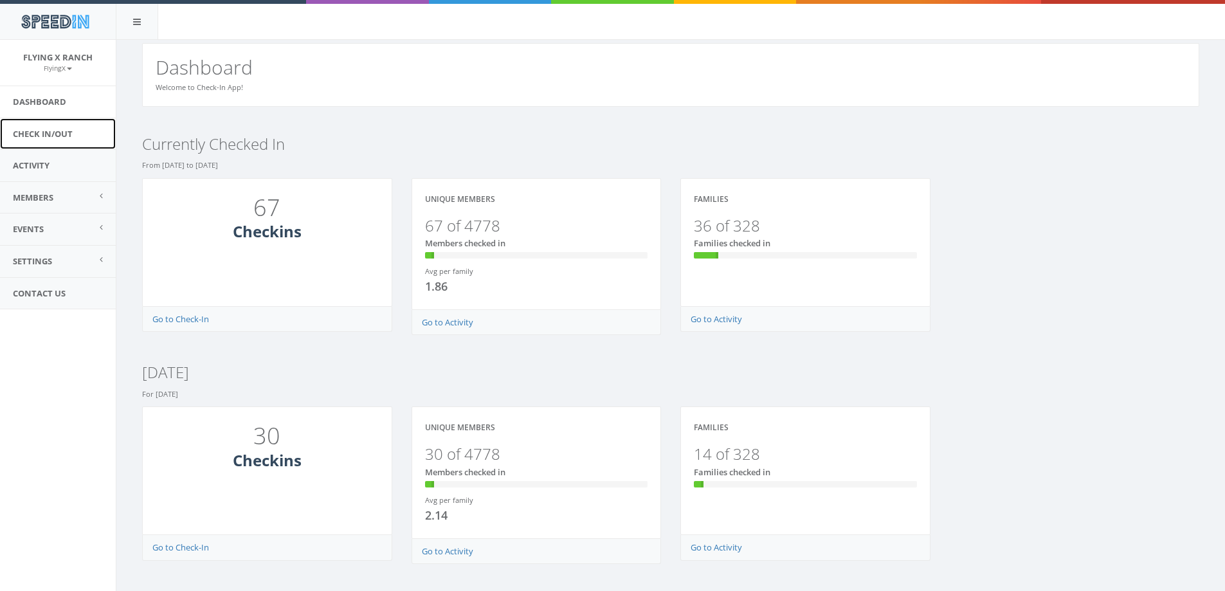
click at [39, 132] on link "Check In/Out" at bounding box center [58, 134] width 116 height 32
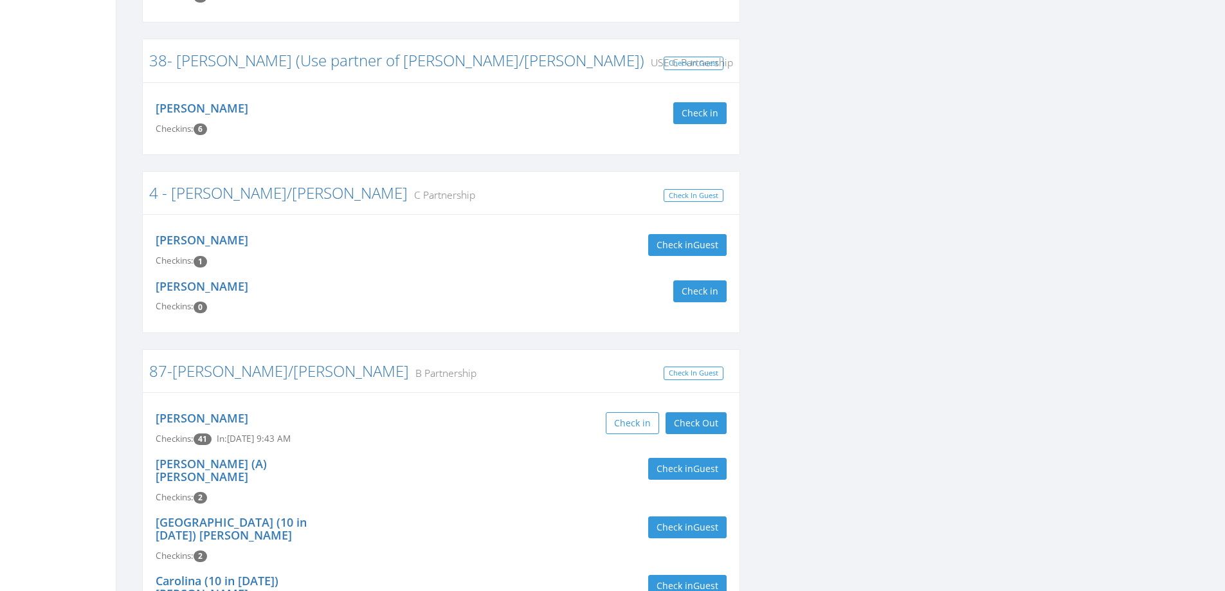
scroll to position [1671, 0]
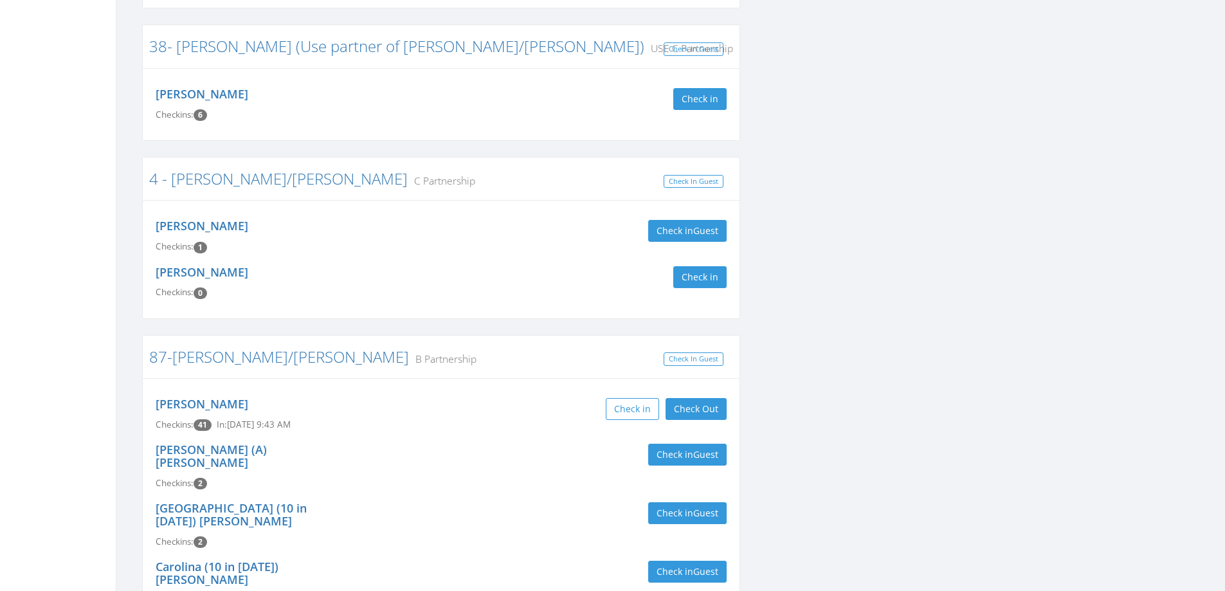
type input "caranci"
click at [491, 437] on div "Ryan (A) Guthrie Checkins: 2 Check in Guest" at bounding box center [441, 466] width 590 height 59
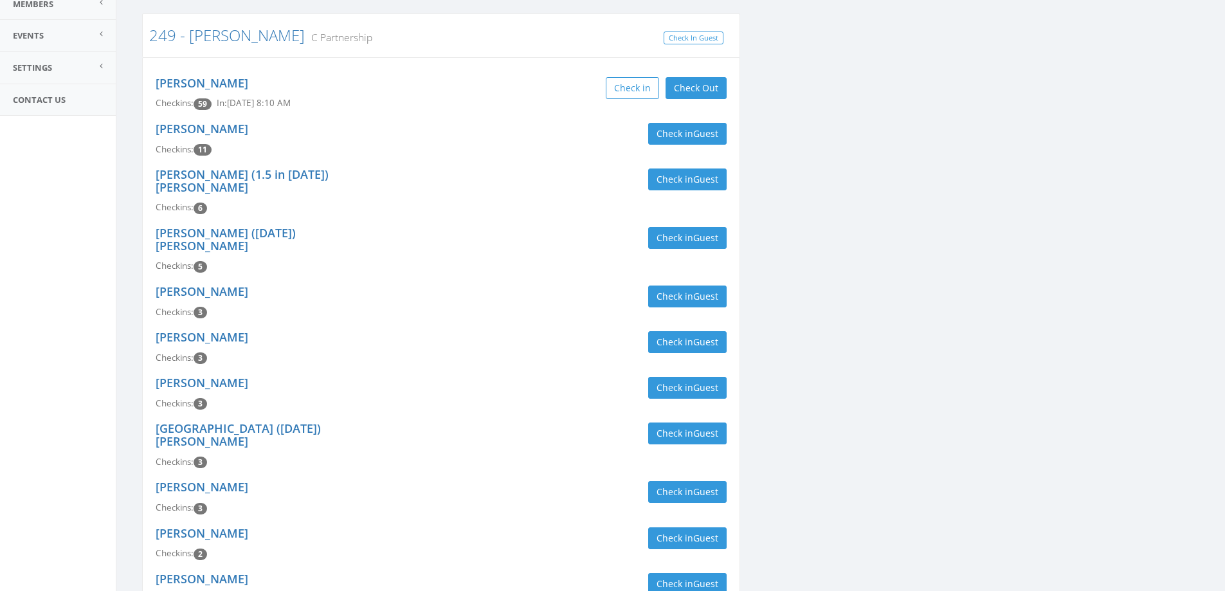
scroll to position [193, 0]
click at [687, 179] on button "Check in Guest" at bounding box center [687, 180] width 78 height 22
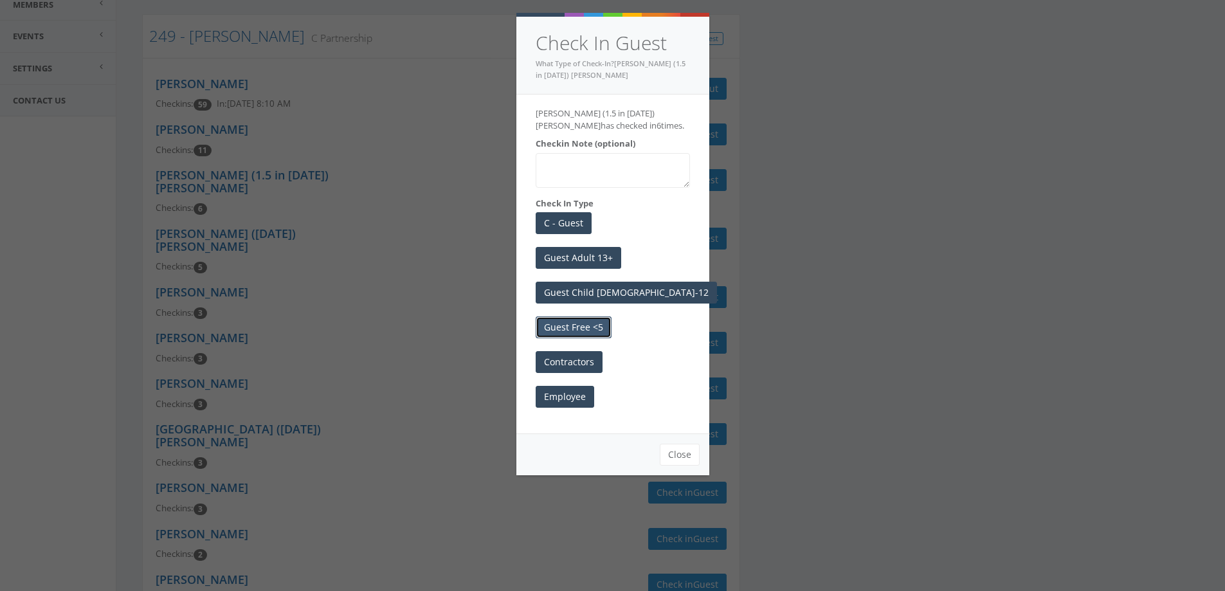
click at [584, 322] on button "Guest Free <5" at bounding box center [574, 327] width 76 height 22
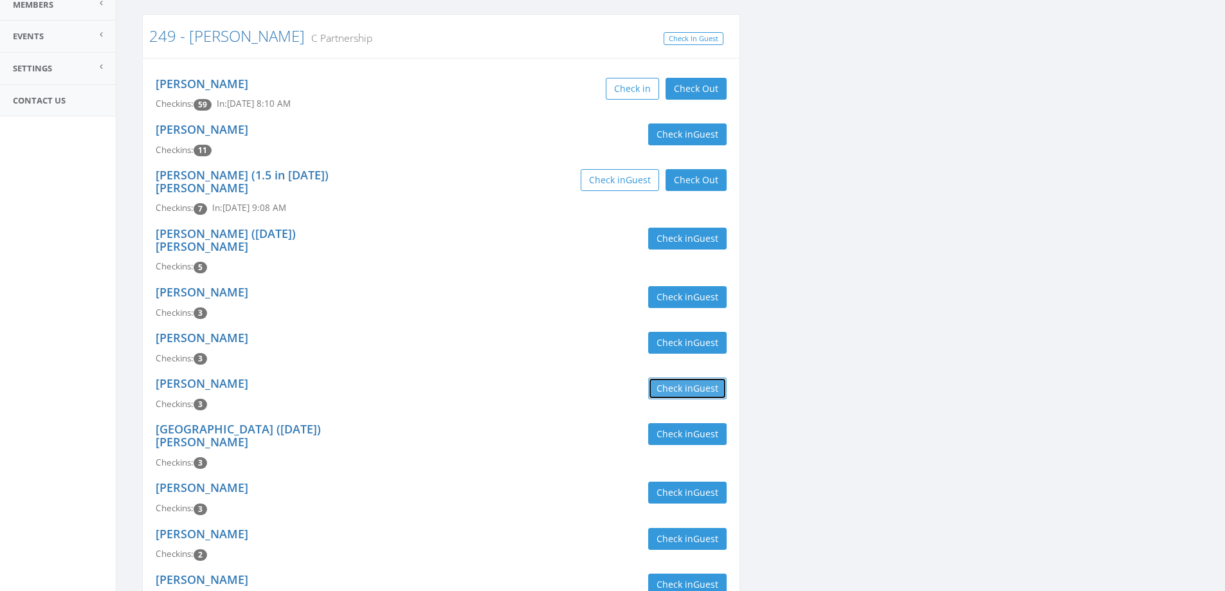
click at [696, 382] on span "Guest" at bounding box center [705, 388] width 25 height 12
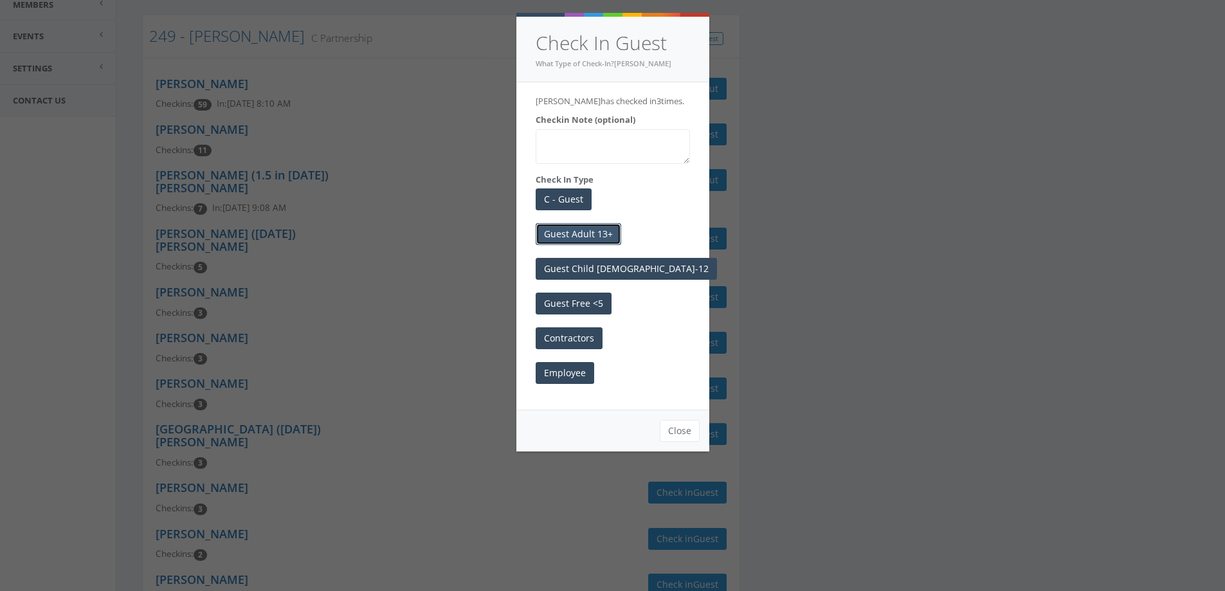
click at [579, 242] on button "Guest Adult 13+" at bounding box center [579, 234] width 86 height 22
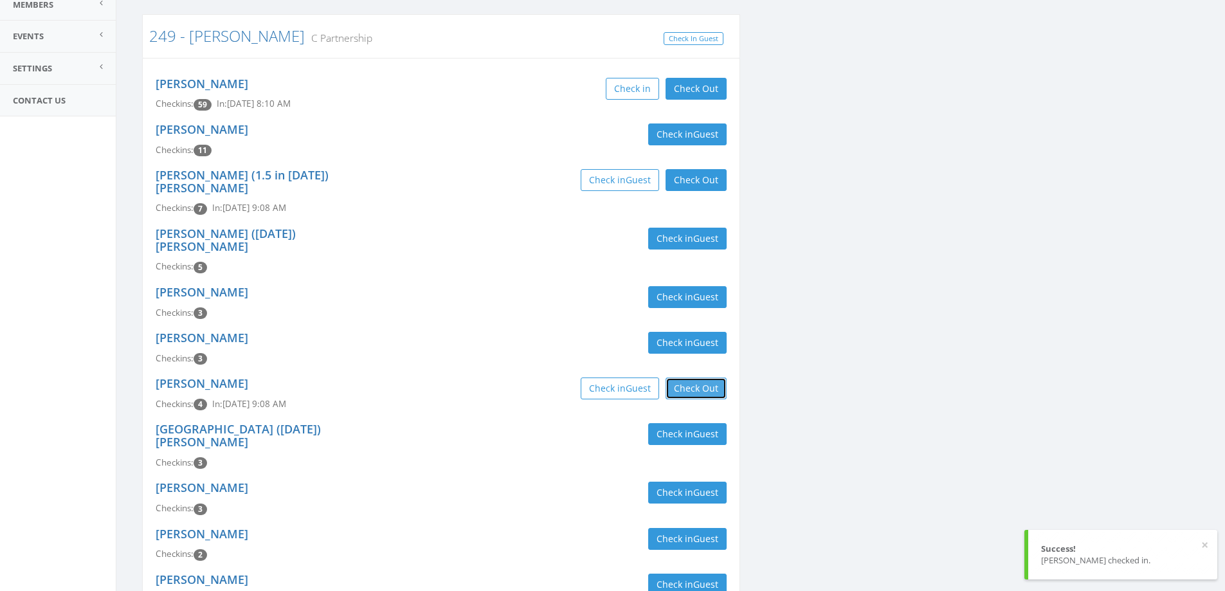
click at [674, 377] on button "Check Out" at bounding box center [695, 388] width 61 height 22
click at [674, 377] on button "Check in Guest" at bounding box center [687, 388] width 78 height 22
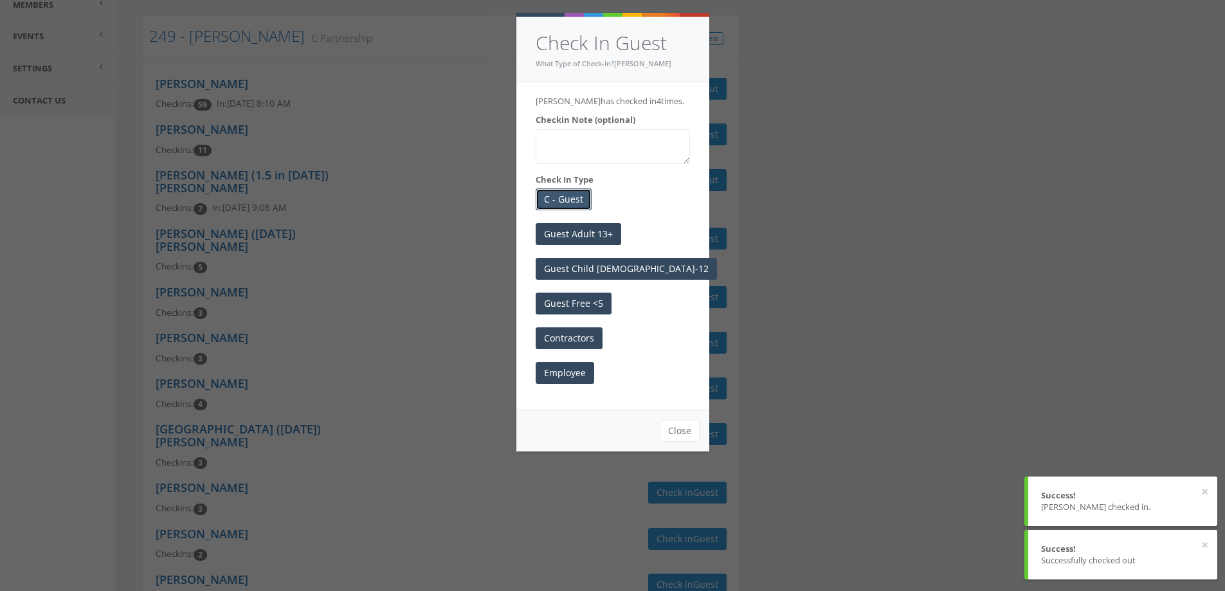
click at [558, 210] on button "C - Guest" at bounding box center [564, 199] width 56 height 22
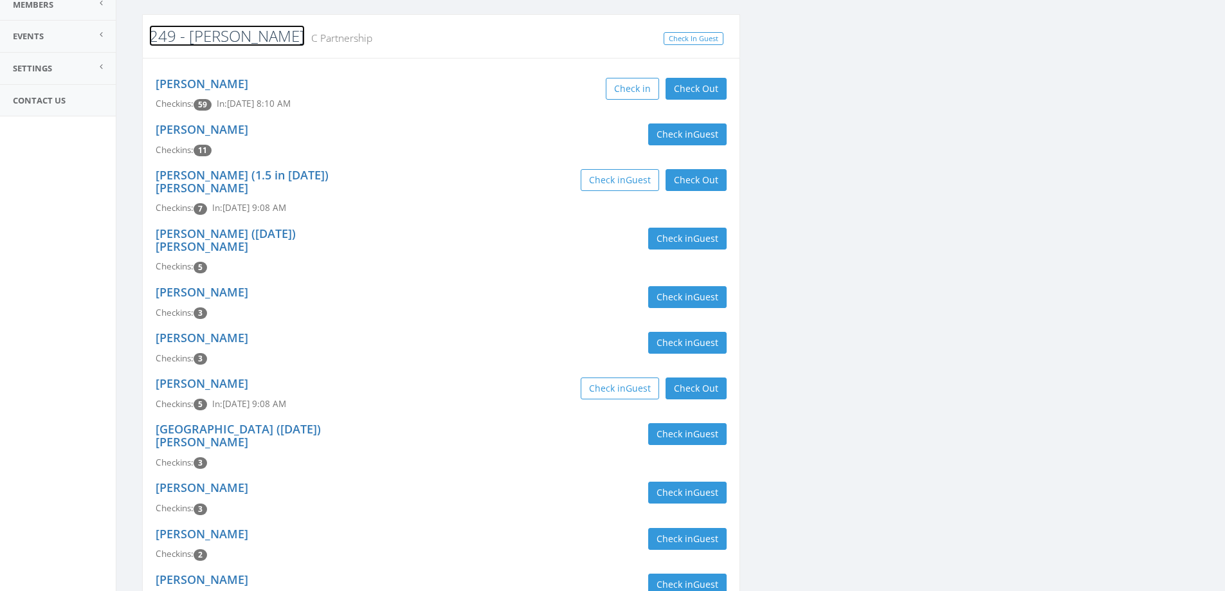
click at [211, 42] on link "249 - Caranci" at bounding box center [227, 35] width 156 height 21
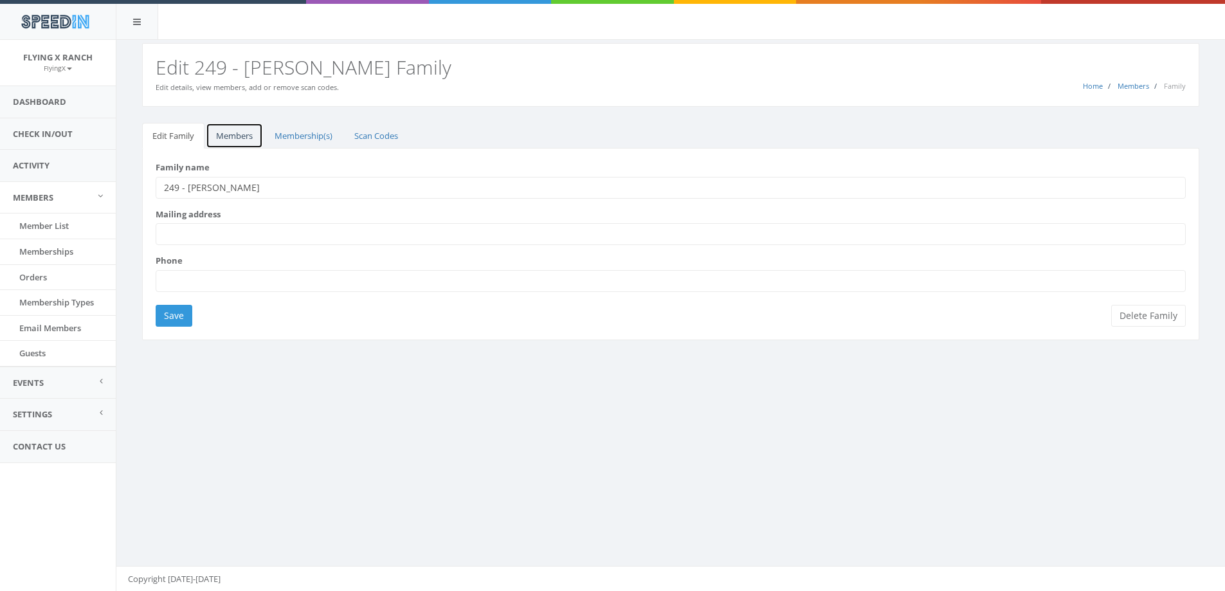
click at [227, 140] on link "Members" at bounding box center [234, 136] width 57 height 26
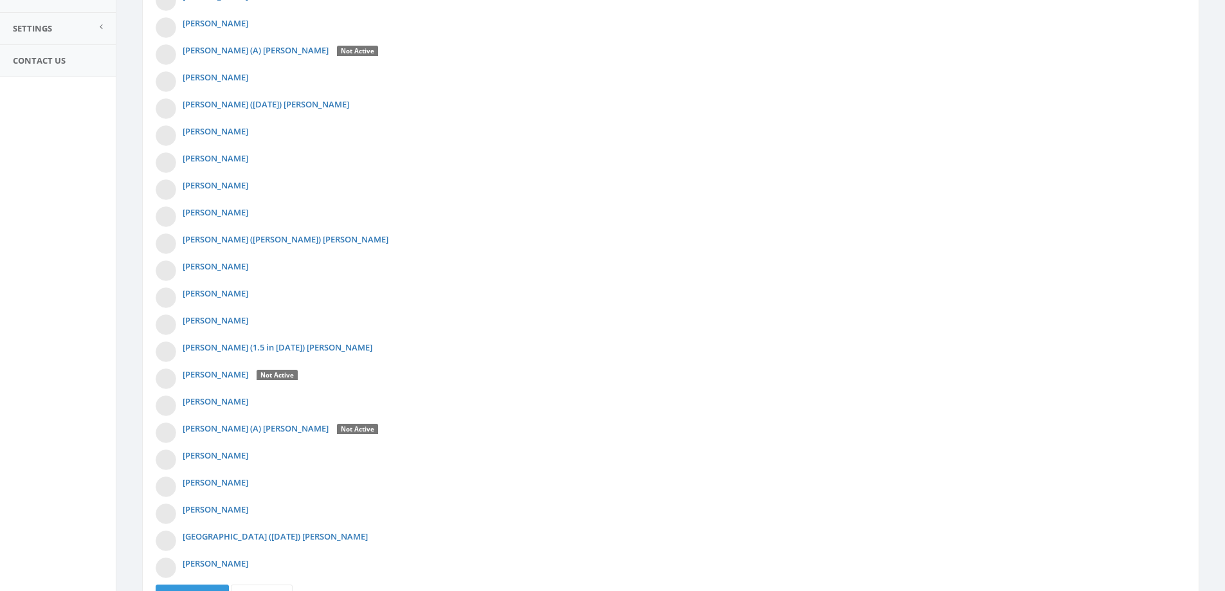
scroll to position [456, 0]
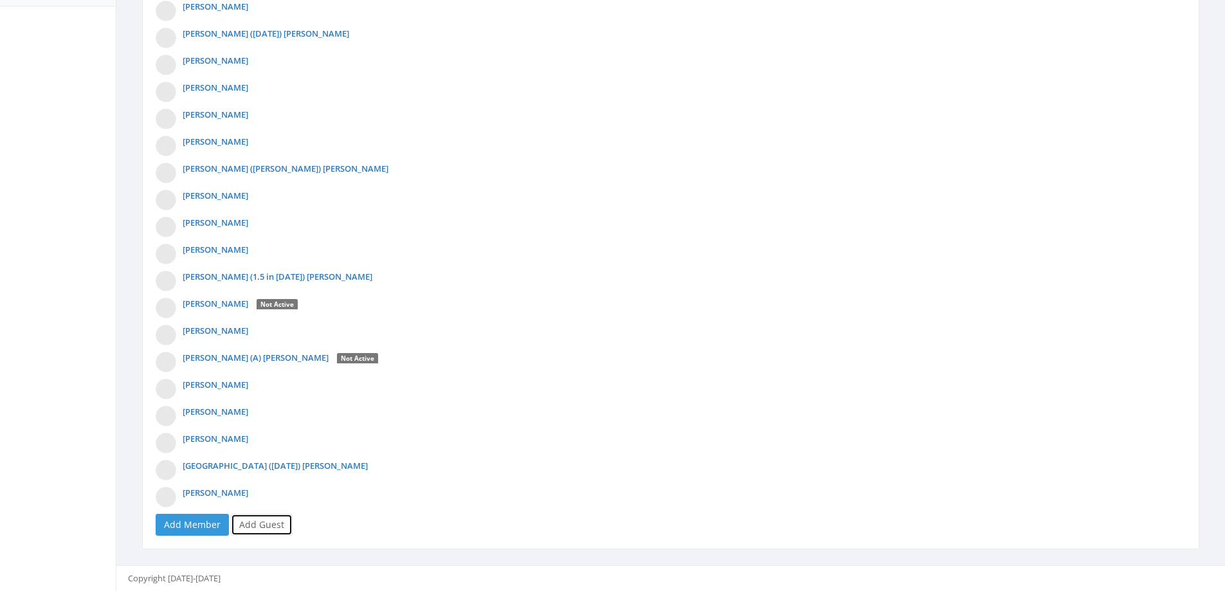
click at [267, 527] on link "Add Guest" at bounding box center [262, 525] width 62 height 22
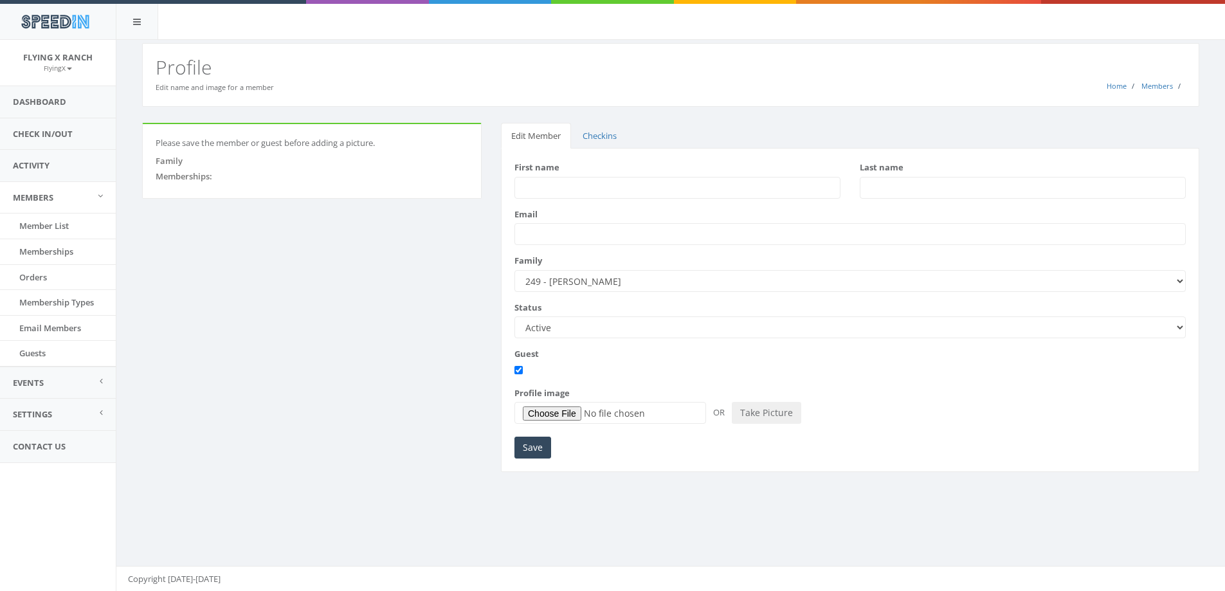
click at [537, 186] on input "First name" at bounding box center [677, 188] width 326 height 22
type input "Wells ( 4 mos 10/25)"
type input "Caranci"
click at [540, 447] on input "Save" at bounding box center [532, 448] width 37 height 22
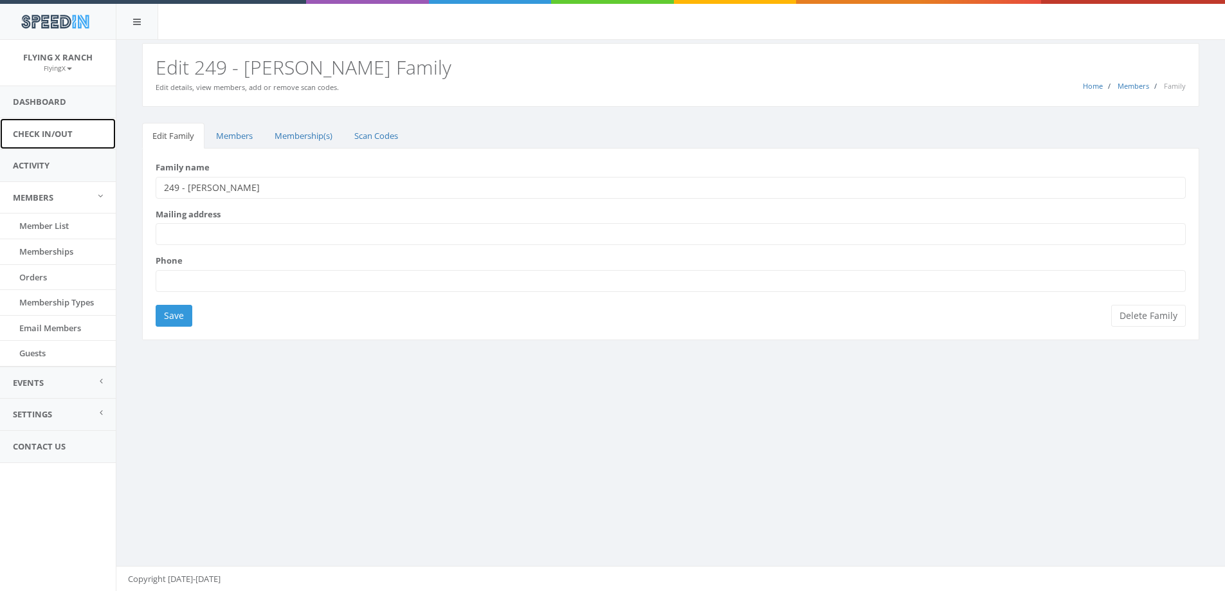
click at [45, 136] on link "Check In/Out" at bounding box center [58, 134] width 116 height 32
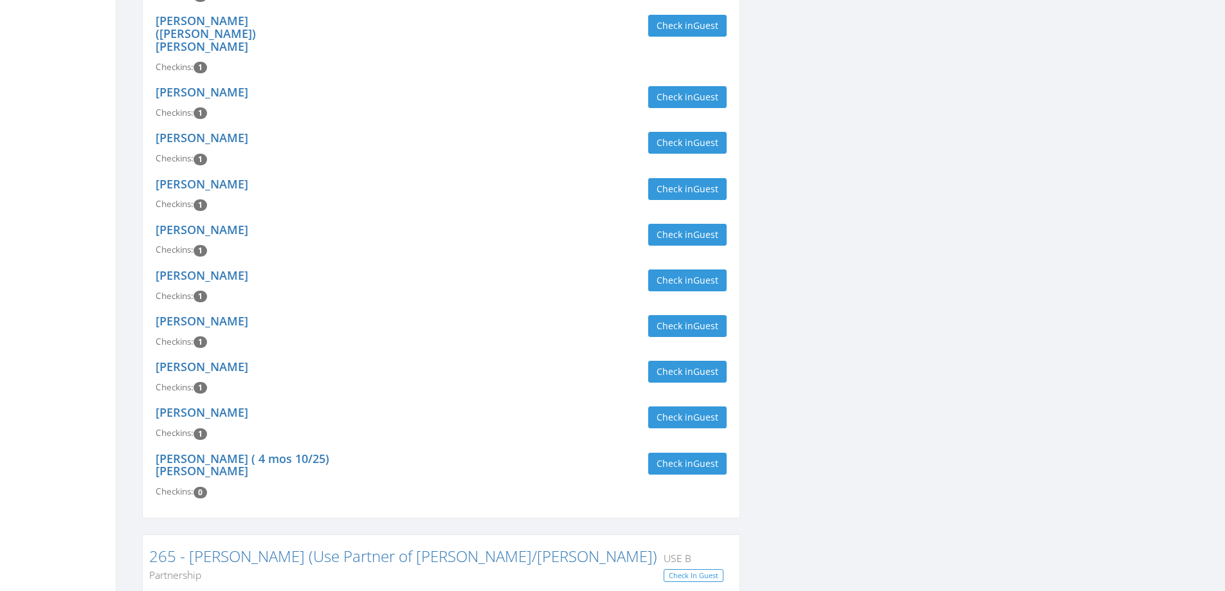
scroll to position [900, 0]
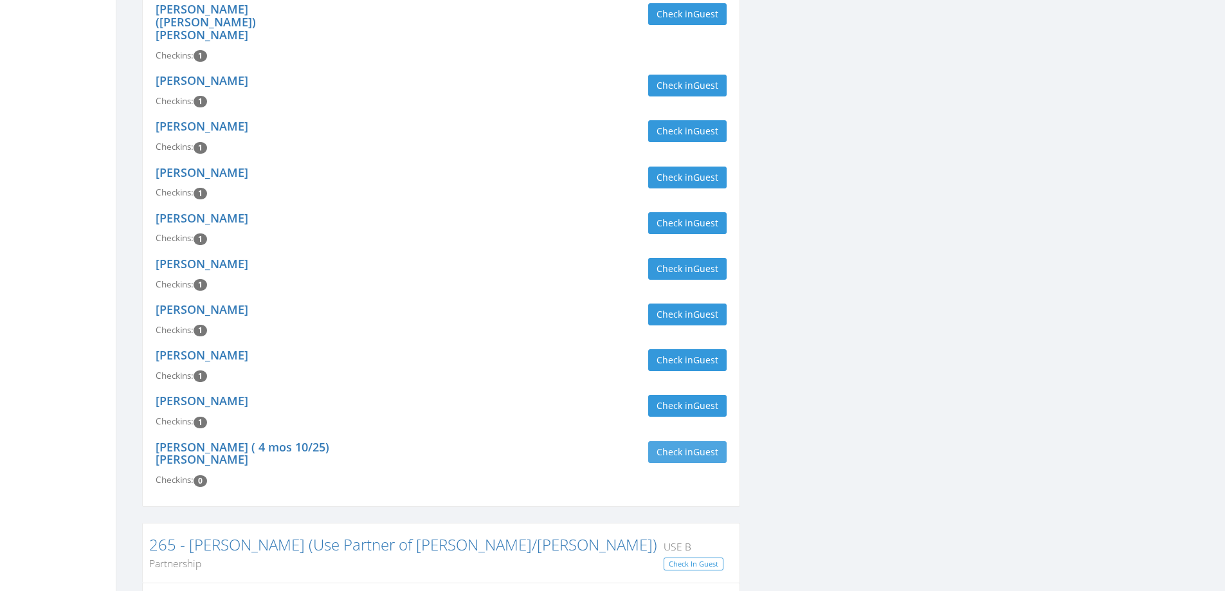
type input "[PERSON_NAME]"
click at [700, 446] on span "Guest" at bounding box center [705, 452] width 25 height 12
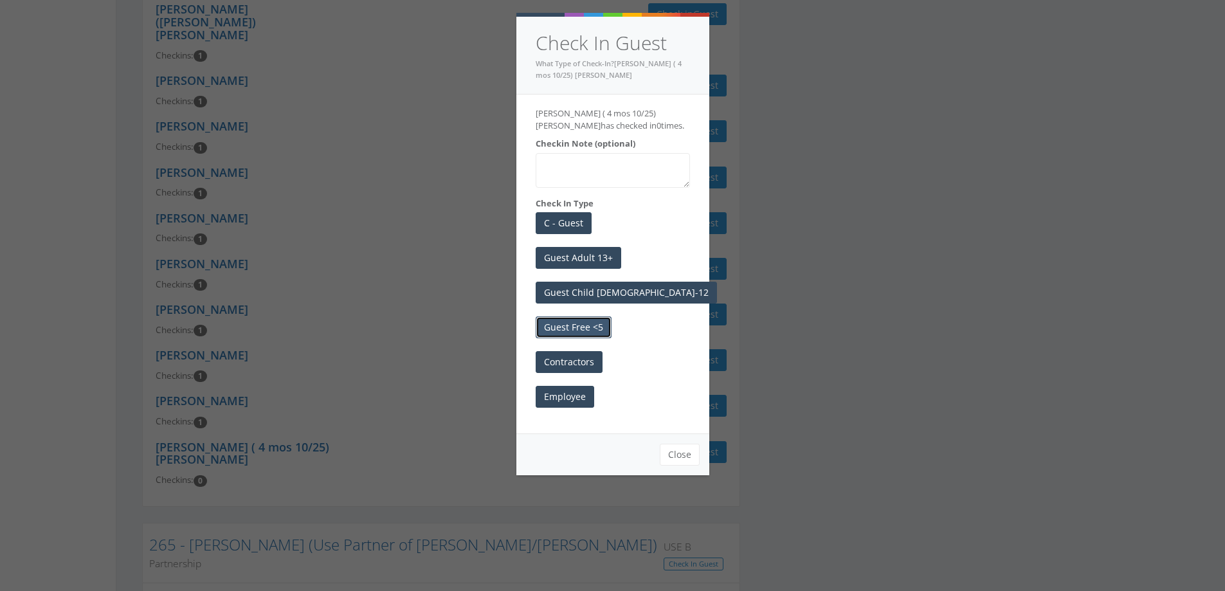
click at [572, 323] on button "Guest Free <5" at bounding box center [574, 327] width 76 height 22
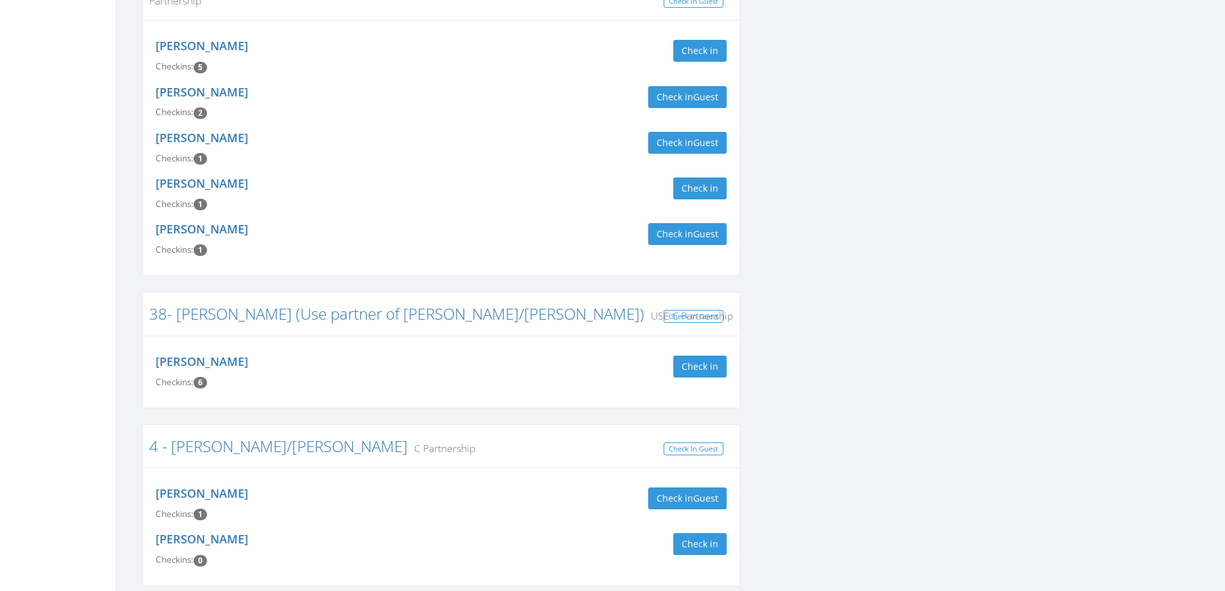
scroll to position [1543, 0]
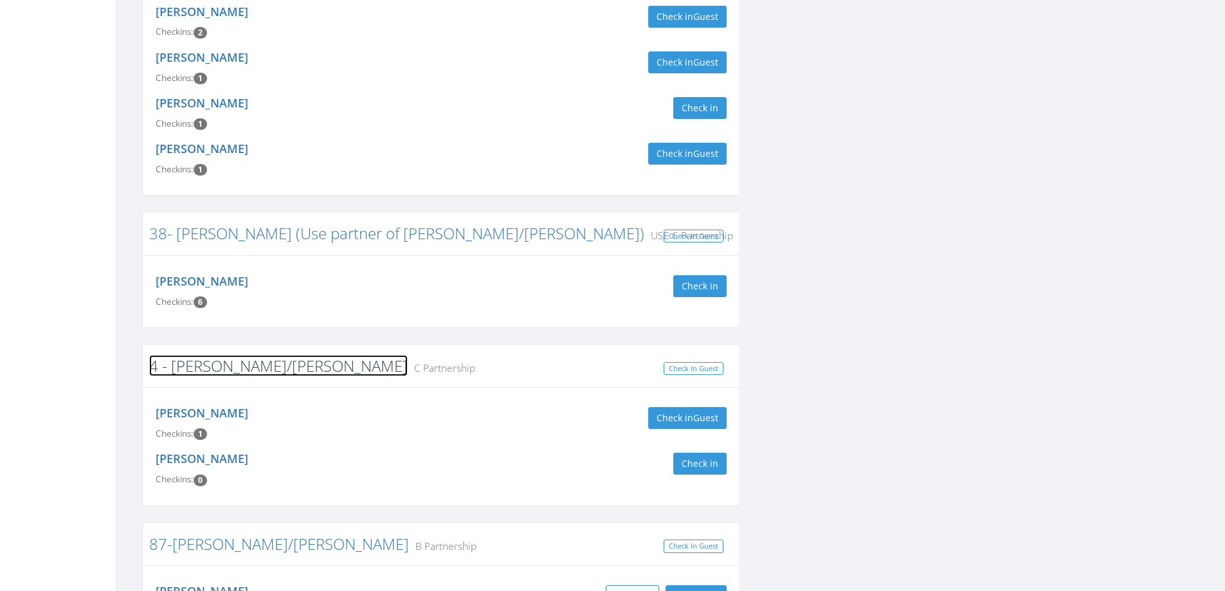
click at [225, 355] on link "4 - [PERSON_NAME]/[PERSON_NAME]" at bounding box center [278, 365] width 258 height 21
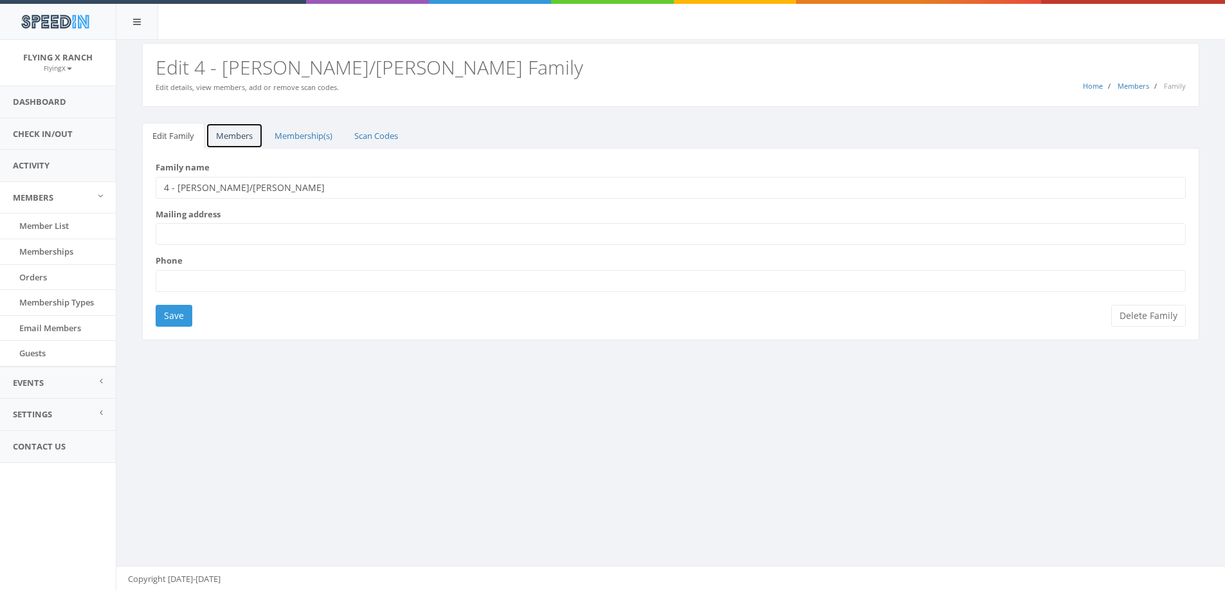
click at [233, 136] on link "Members" at bounding box center [234, 136] width 57 height 26
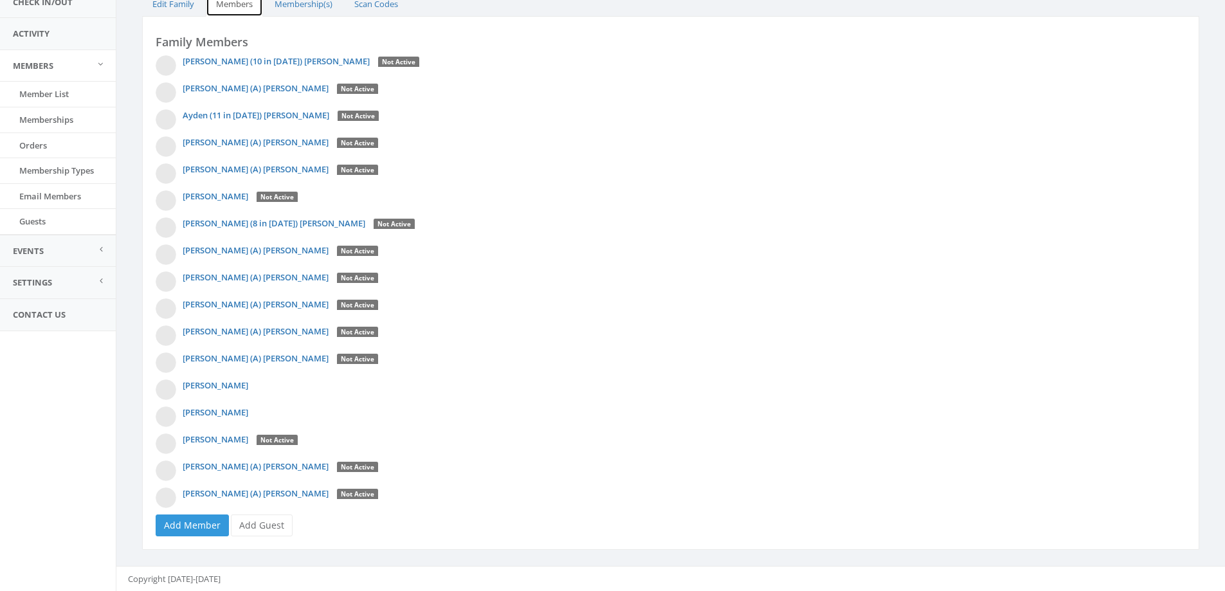
scroll to position [132, 0]
click at [277, 522] on link "Add Guest" at bounding box center [262, 525] width 62 height 22
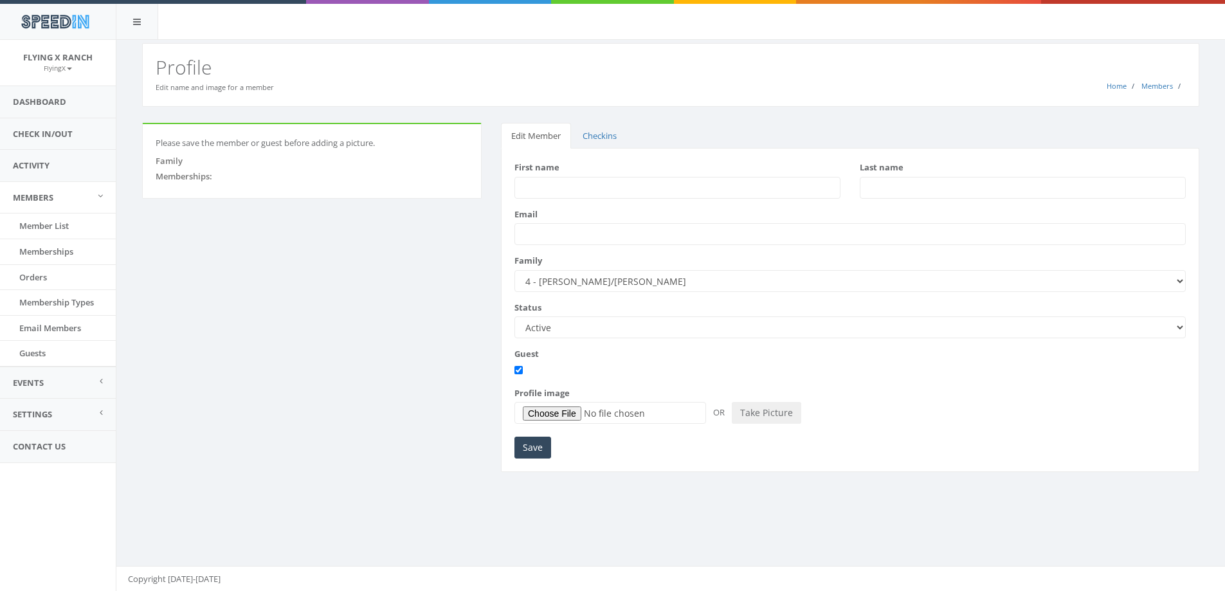
click at [534, 185] on input "First name" at bounding box center [677, 188] width 326 height 22
type input "[PERSON_NAME]"
click at [540, 448] on input "Save" at bounding box center [532, 448] width 37 height 22
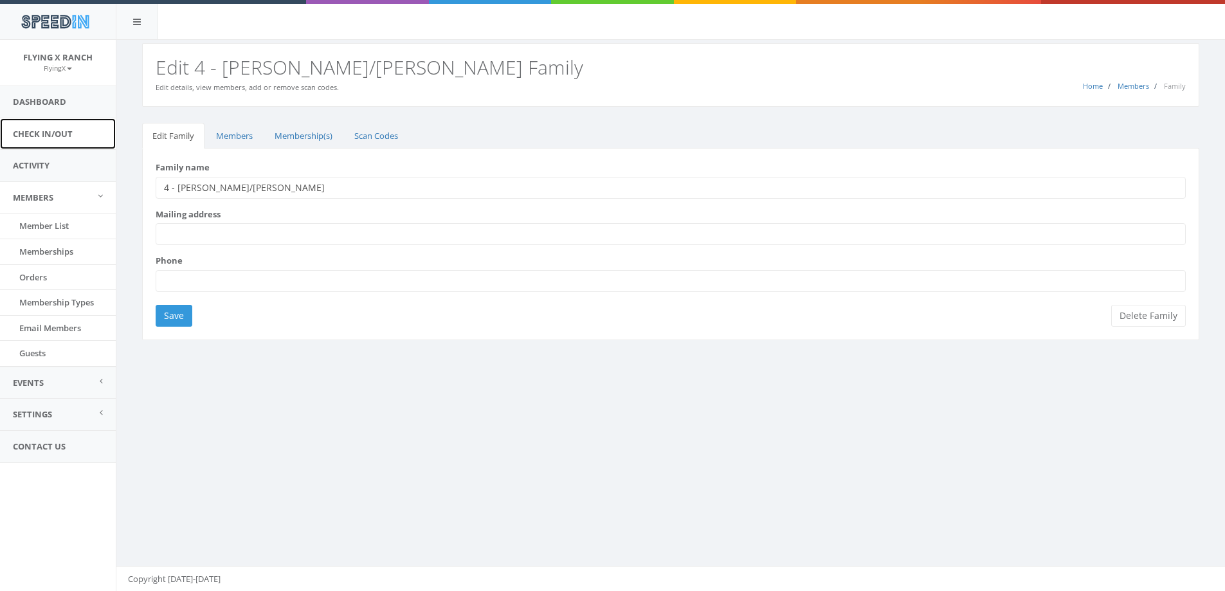
click at [51, 132] on link "Check In/Out" at bounding box center [58, 134] width 116 height 32
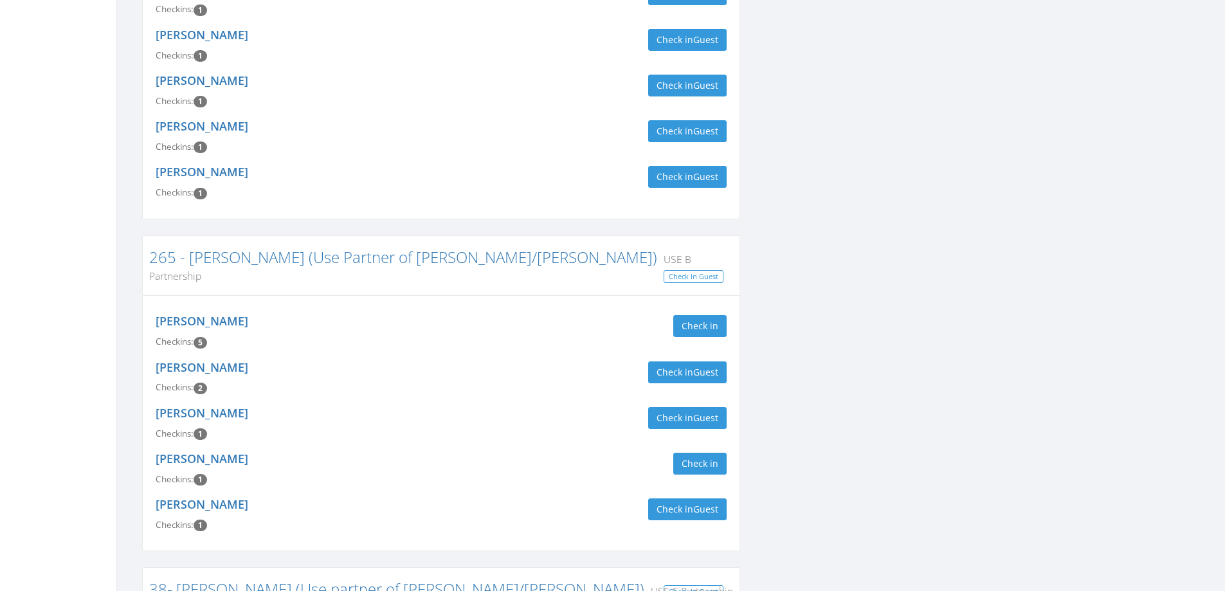
scroll to position [1479, 0]
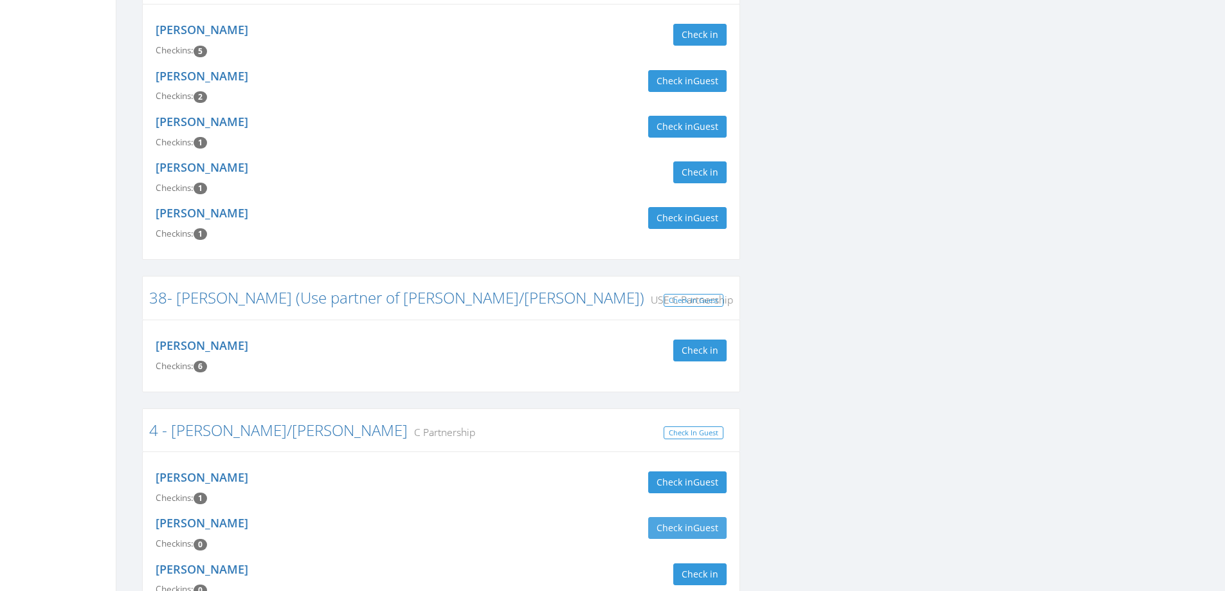
type input "caranc"
click at [678, 517] on button "Check in Guest" at bounding box center [687, 528] width 78 height 22
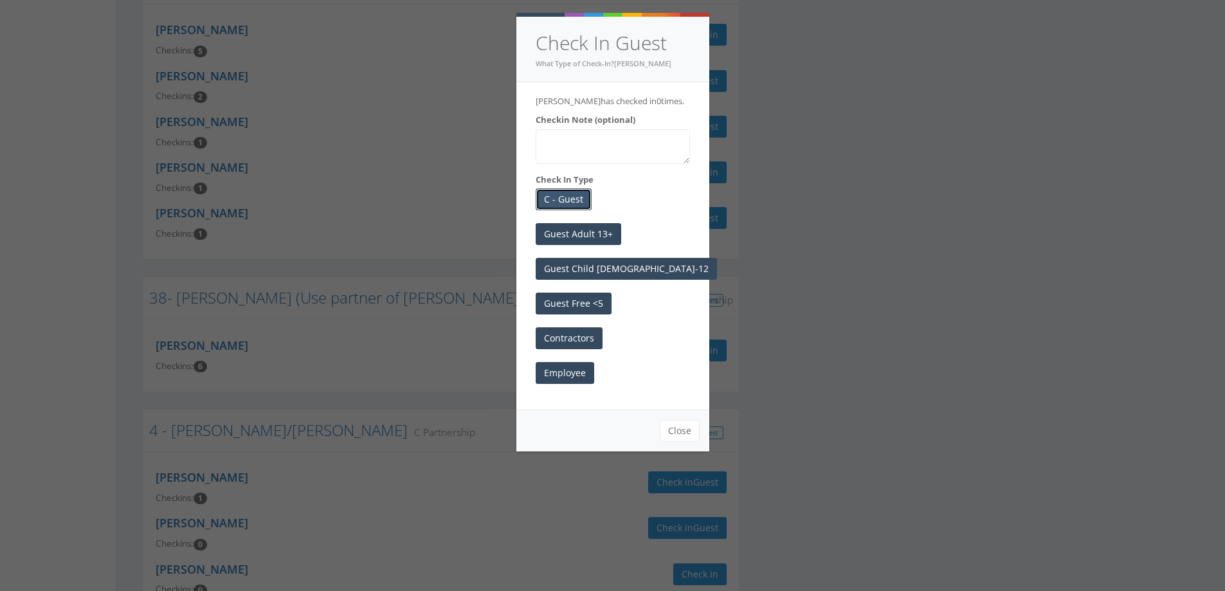
click at [553, 210] on button "C - Guest" at bounding box center [564, 199] width 56 height 22
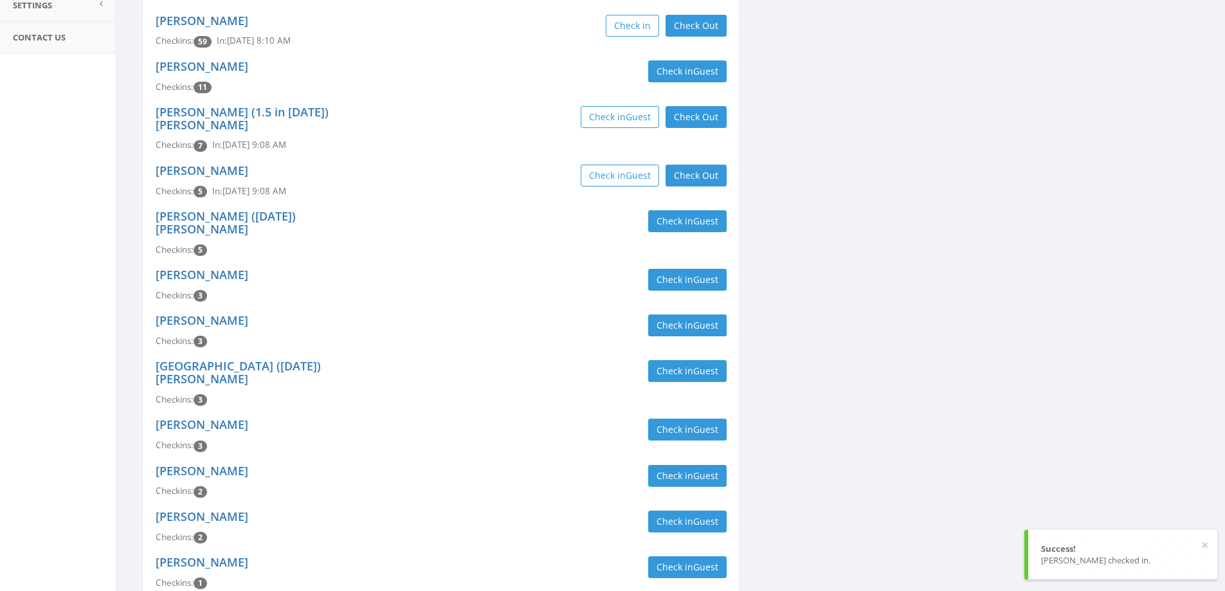
scroll to position [64, 0]
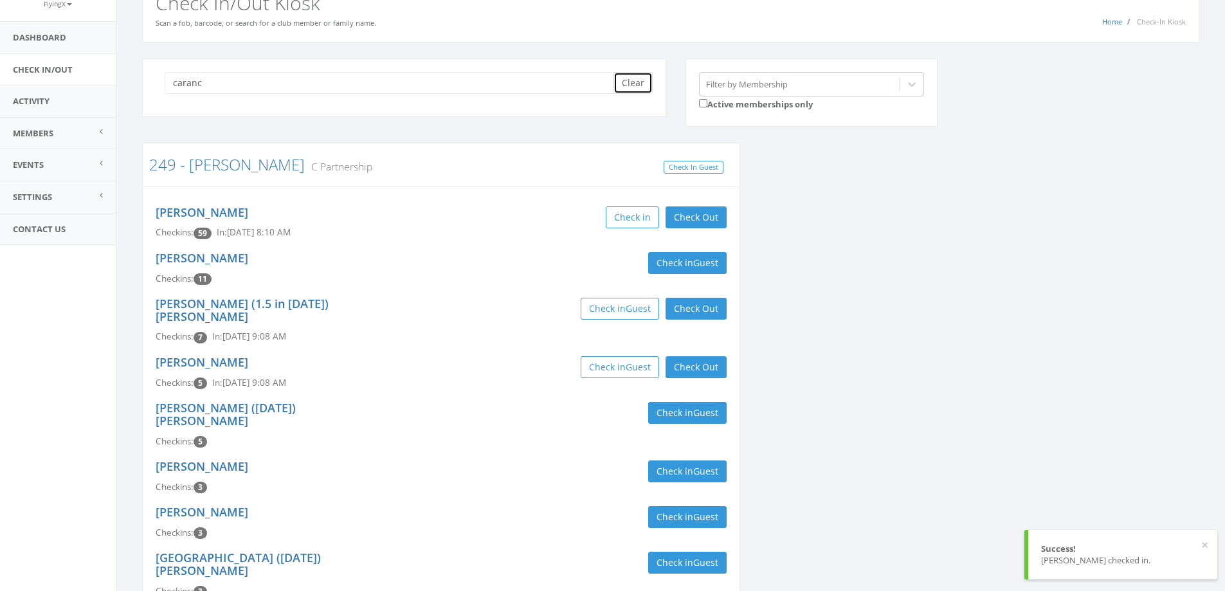
click at [636, 80] on button "Clear" at bounding box center [632, 83] width 39 height 22
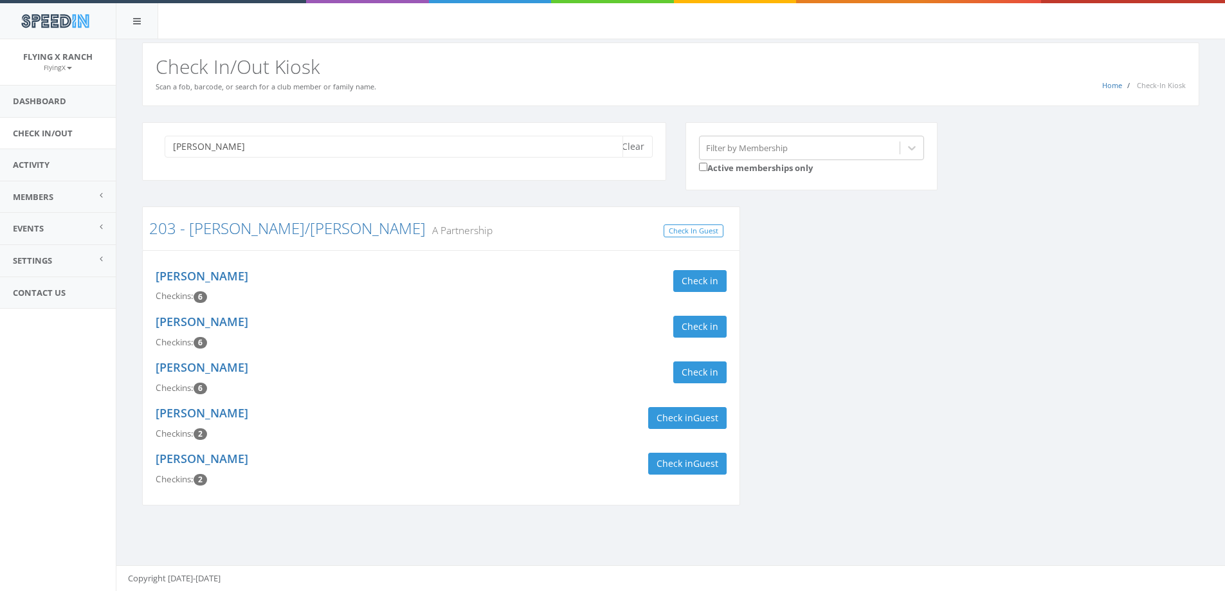
scroll to position [1, 0]
type input "walker"
click at [697, 374] on button "Check in" at bounding box center [699, 372] width 53 height 22
click at [639, 150] on button "Clear" at bounding box center [632, 147] width 39 height 22
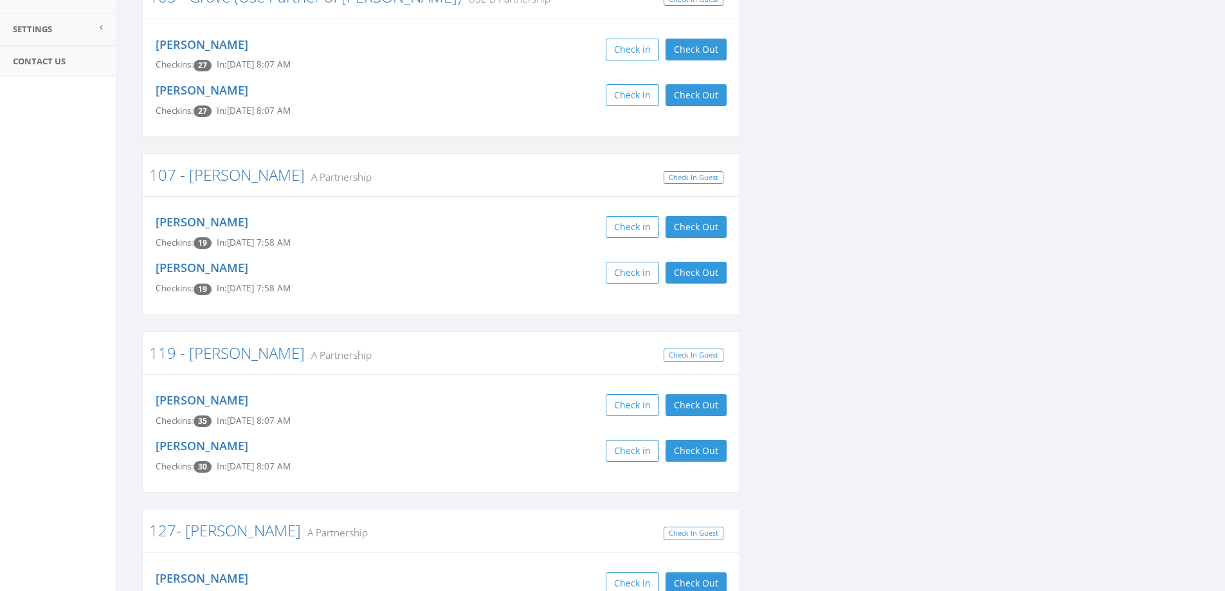
scroll to position [0, 0]
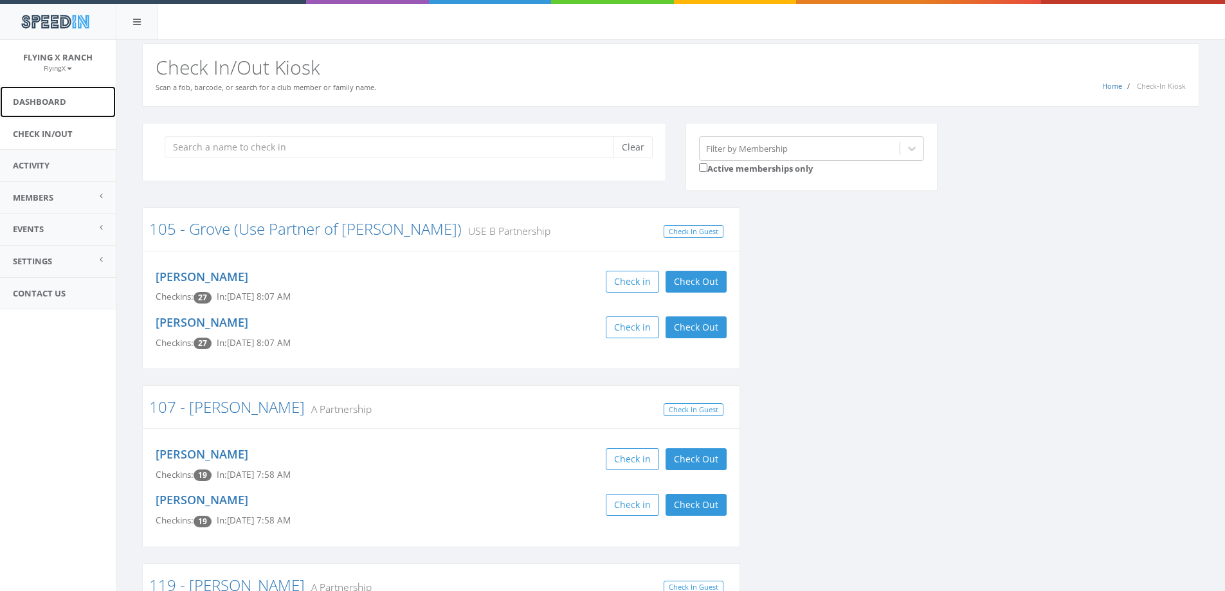
click at [44, 96] on link "Dashboard" at bounding box center [58, 102] width 116 height 32
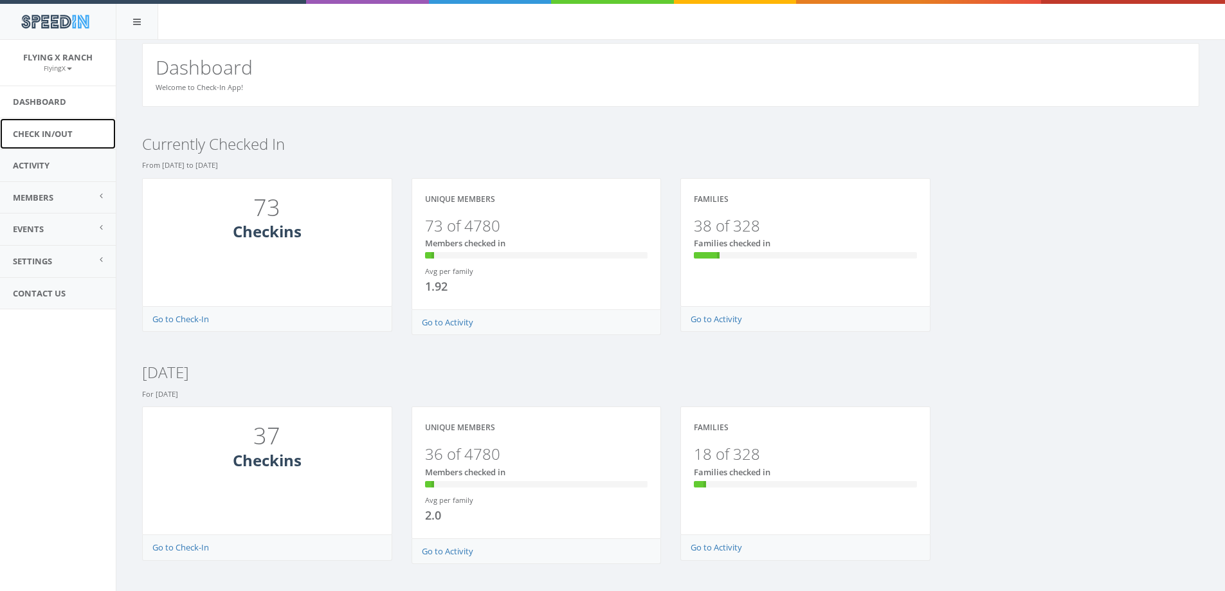
click at [46, 131] on link "Check In/Out" at bounding box center [58, 134] width 116 height 32
